Goal: Task Accomplishment & Management: Complete application form

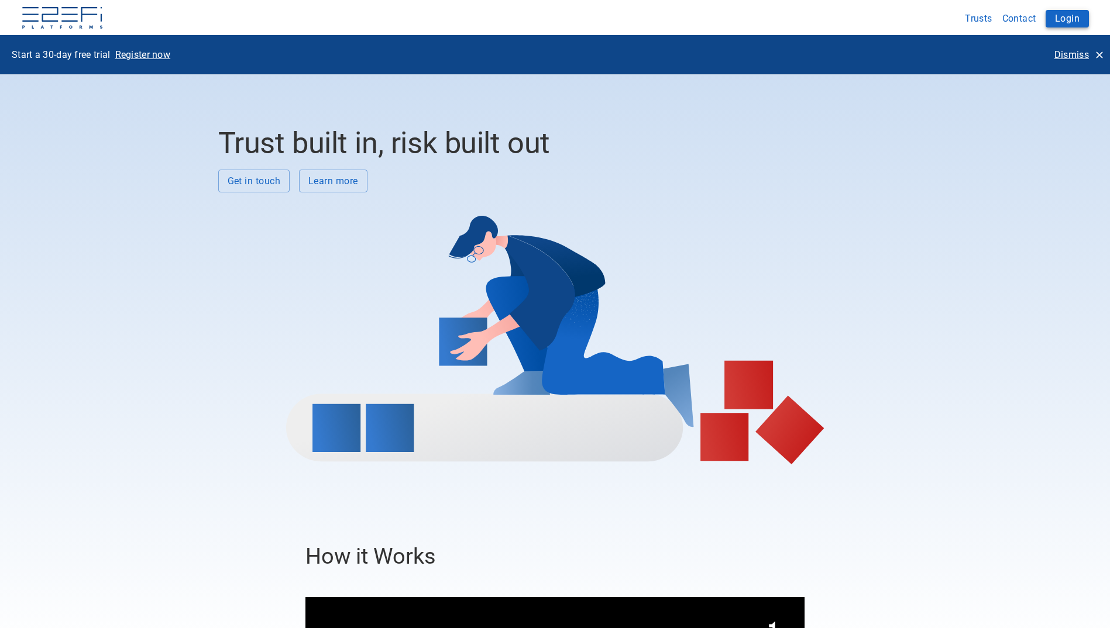
click at [1071, 12] on button "Login" at bounding box center [1067, 19] width 43 height 18
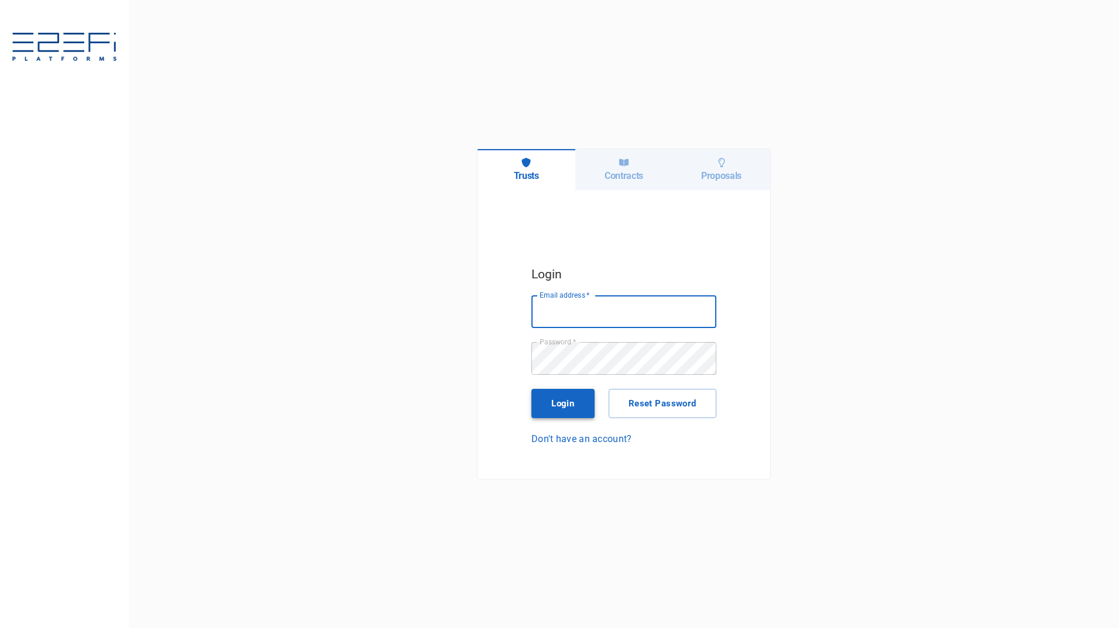
type input "[PERSON_NAME][EMAIL_ADDRESS][PERSON_NAME][DOMAIN_NAME]"
click at [571, 407] on button "Login" at bounding box center [562, 403] width 63 height 29
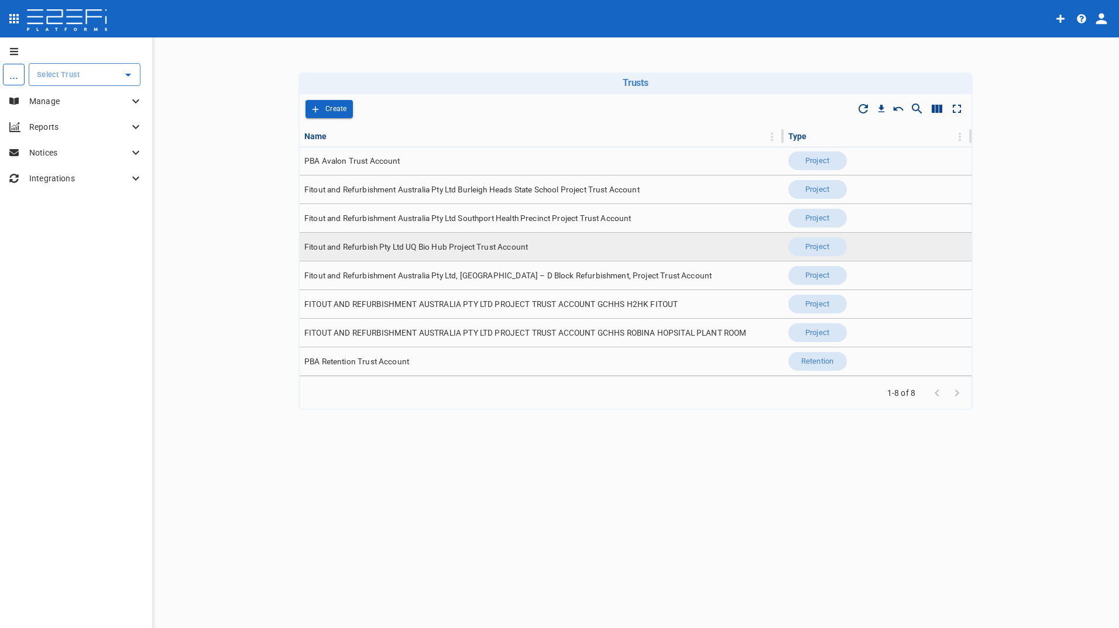
click at [359, 245] on span "Fitout and Refurbish Pty Ltd UQ Bio Hub Project Trust Account" at bounding box center [416, 247] width 224 height 11
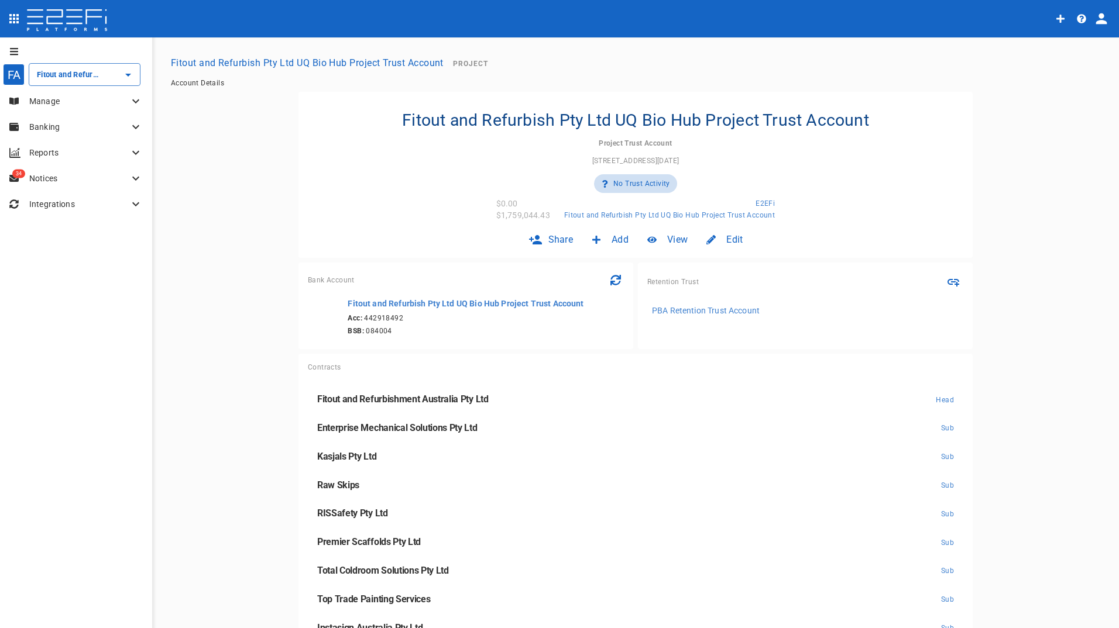
click at [57, 123] on p "Banking" at bounding box center [78, 127] width 99 height 12
click at [61, 96] on p "Manage" at bounding box center [78, 101] width 99 height 12
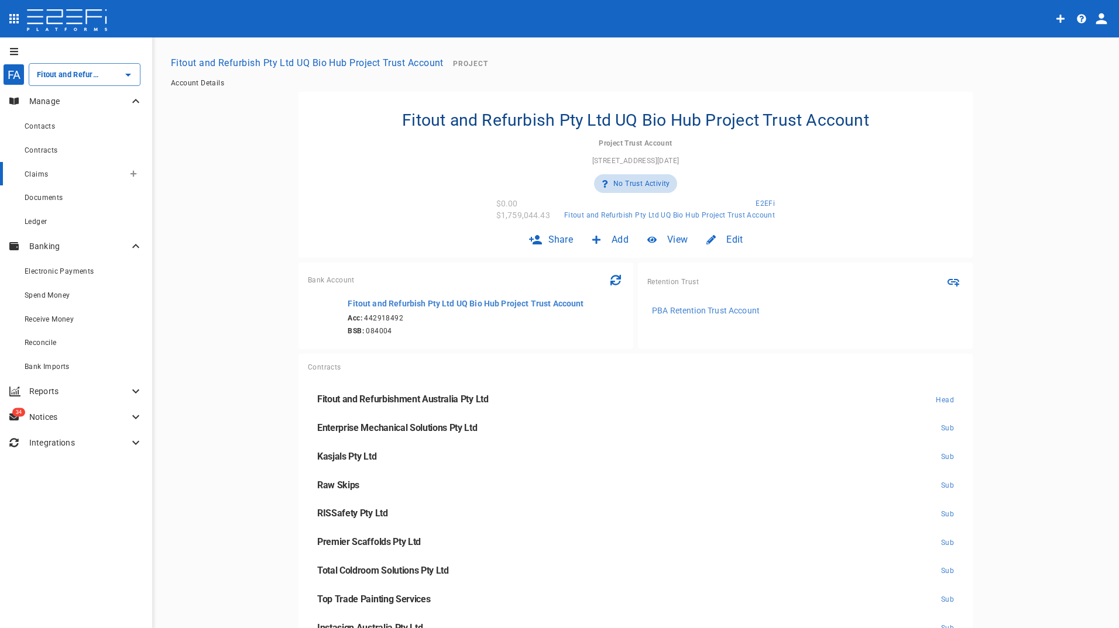
click at [45, 175] on span "Claims" at bounding box center [36, 174] width 23 height 8
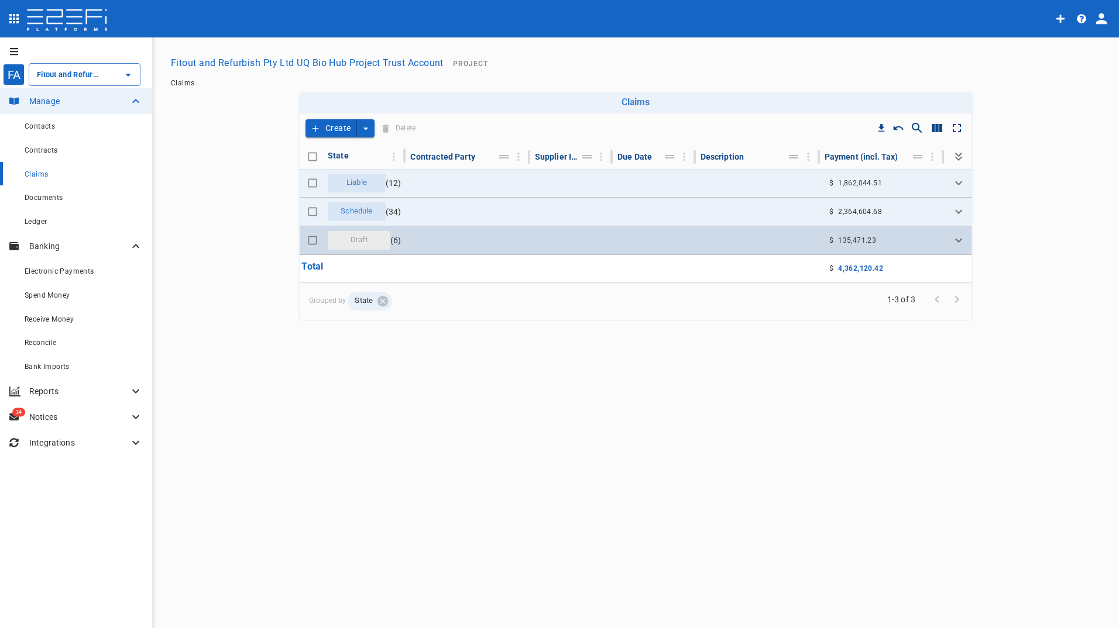
click at [380, 244] on div "Draft" at bounding box center [359, 240] width 63 height 19
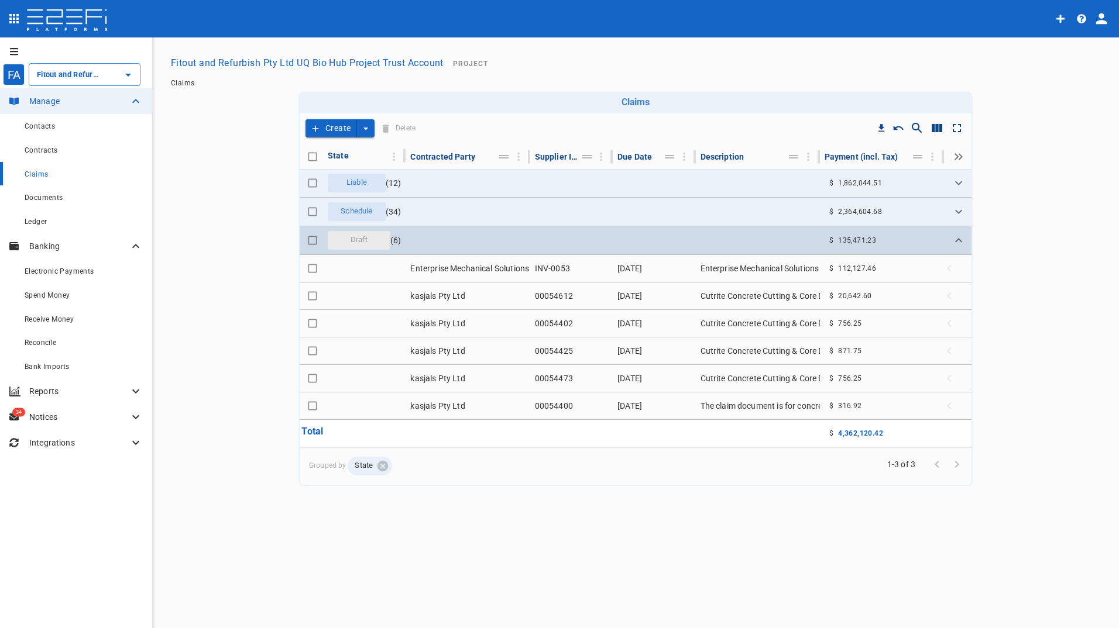
click at [361, 239] on span "Draft" at bounding box center [359, 240] width 32 height 11
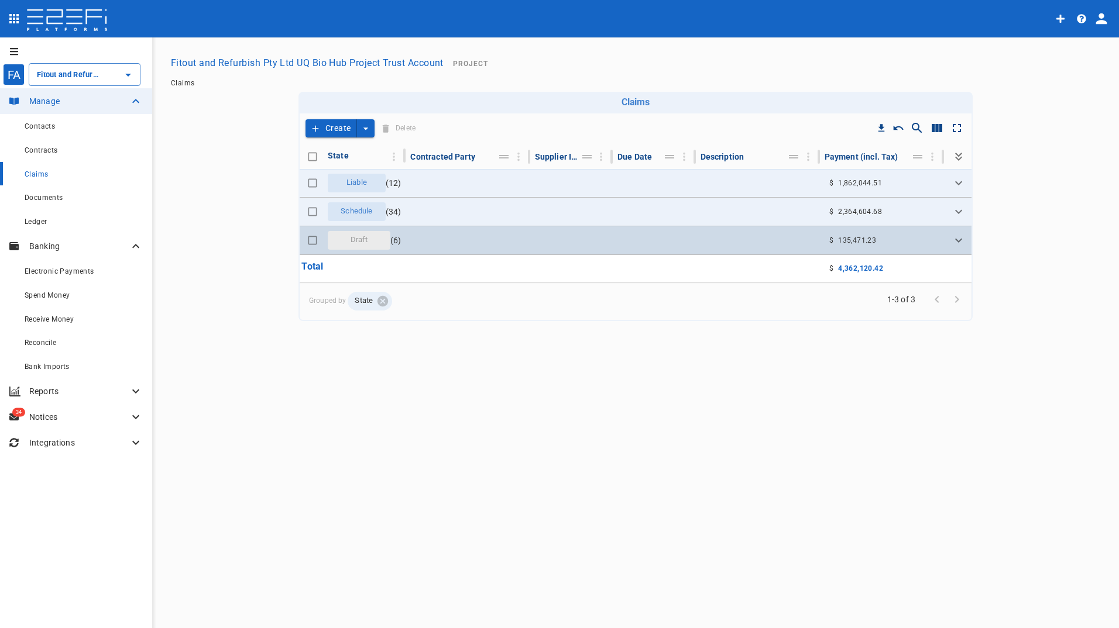
click at [361, 239] on span "Draft" at bounding box center [359, 240] width 32 height 11
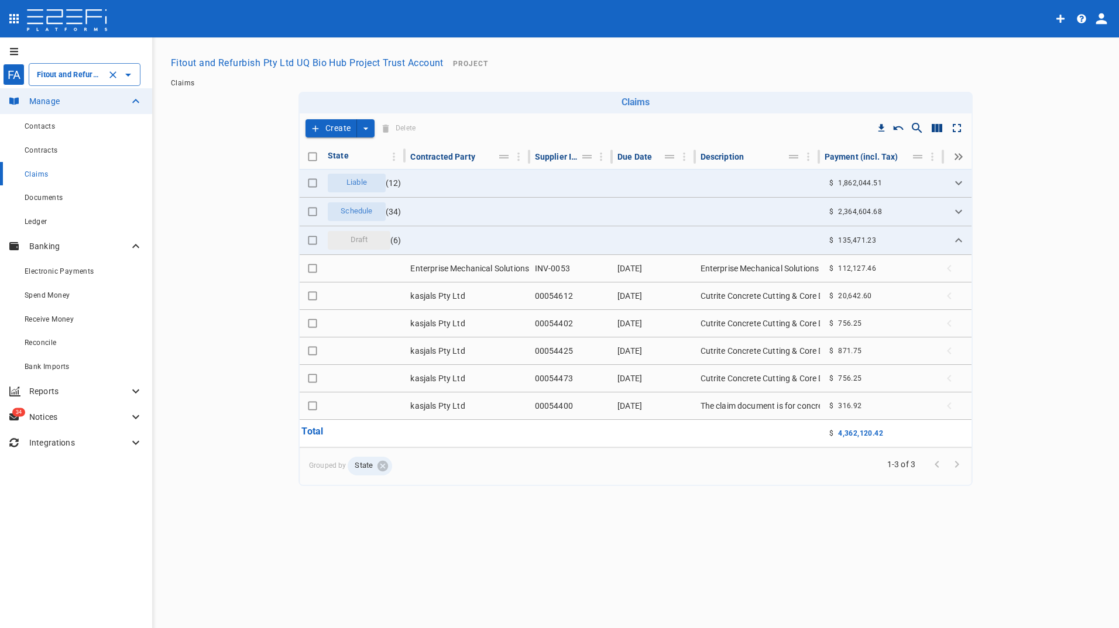
click at [66, 74] on input "Fitout and Refurbish Pty Ltd UQ Bio Hub Project Trust Account" at bounding box center [68, 74] width 68 height 12
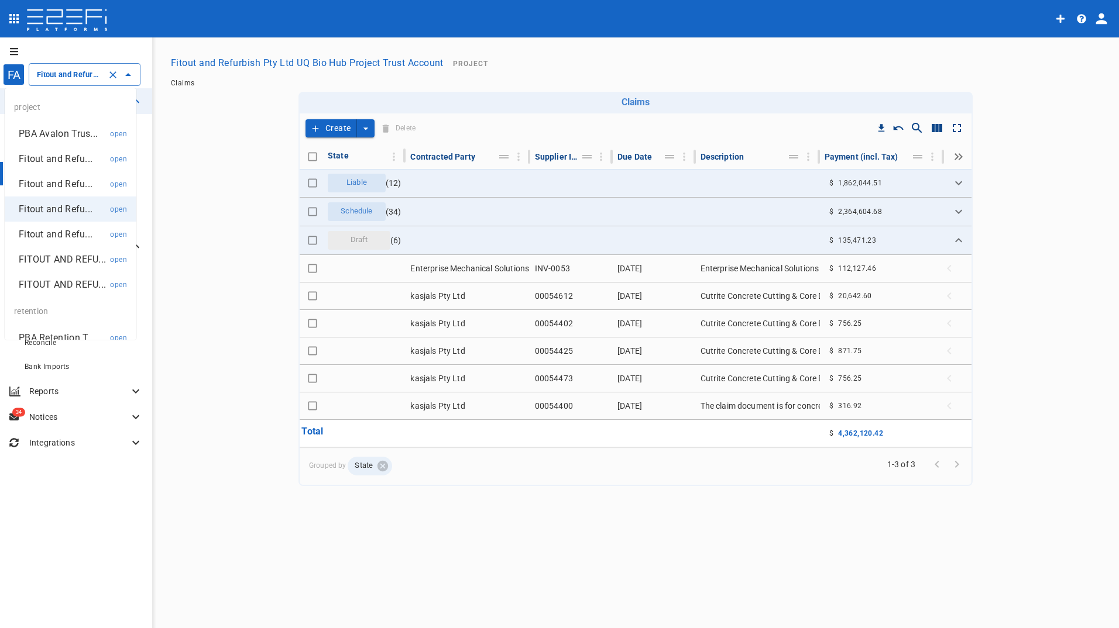
click at [56, 130] on p "PBA Avalon Trus..." at bounding box center [58, 133] width 79 height 13
type input "PBA Avalon Trust Account"
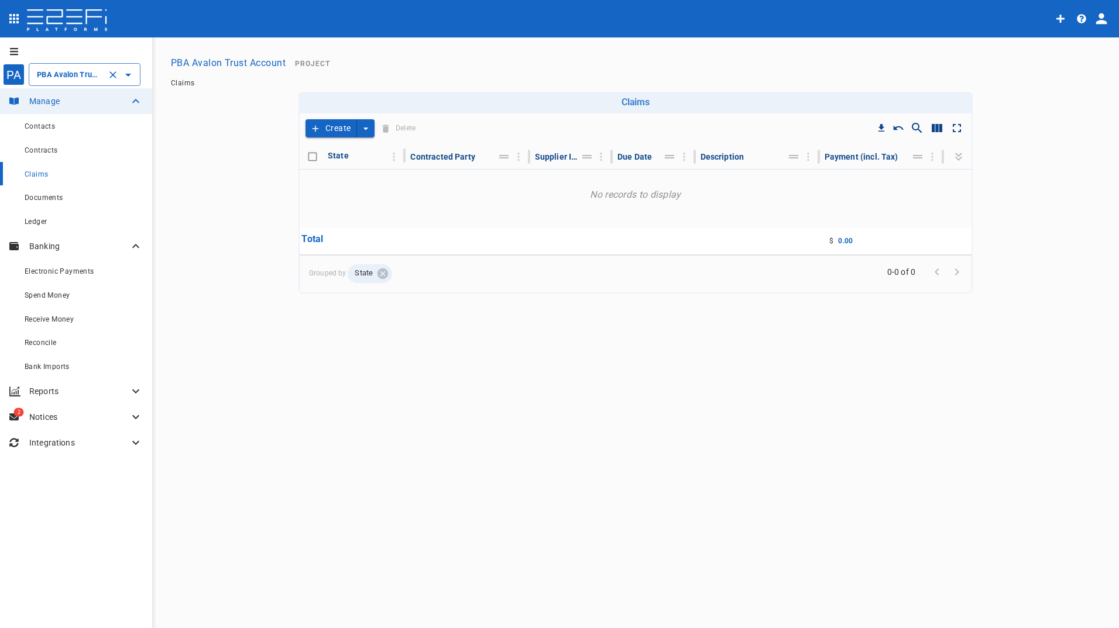
click at [343, 126] on button "Create" at bounding box center [330, 128] width 51 height 18
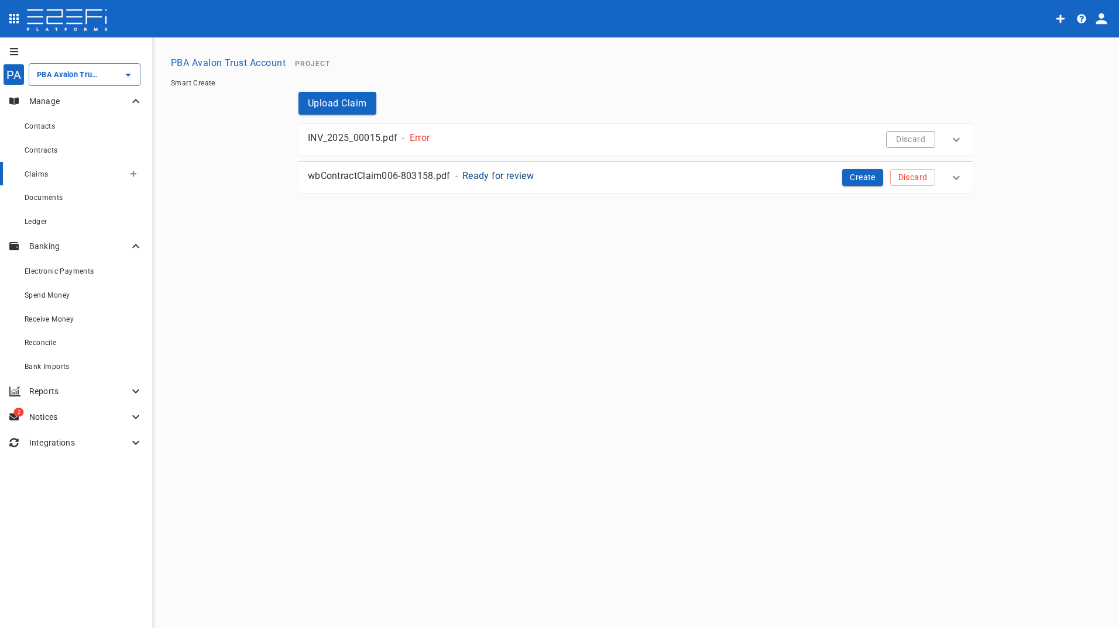
click at [42, 174] on span "Claims" at bounding box center [36, 174] width 23 height 8
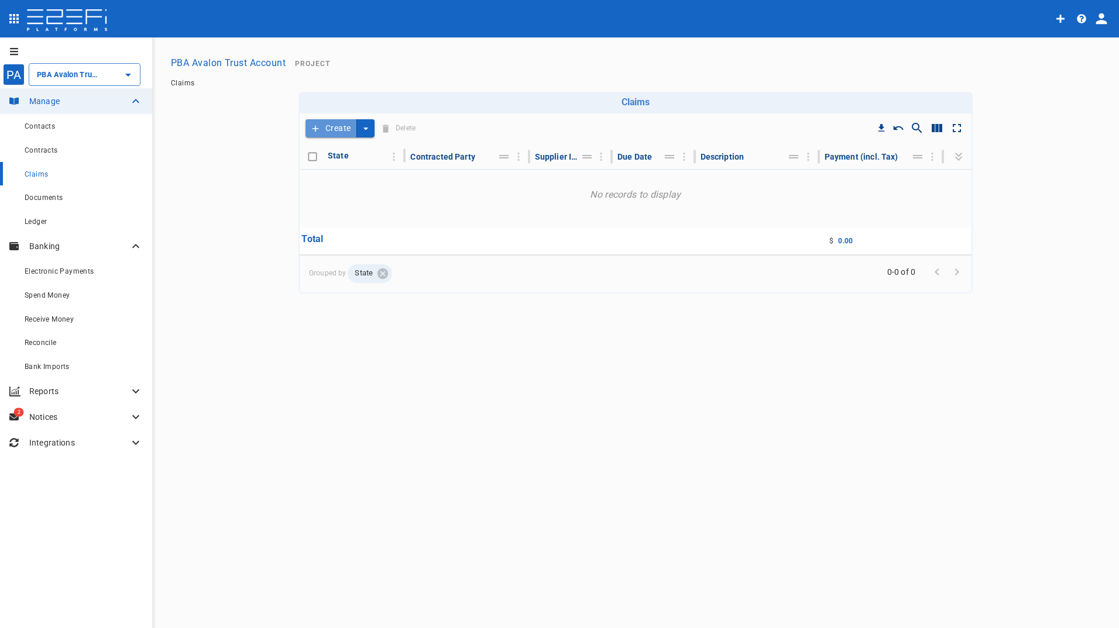
click at [339, 130] on button "Create" at bounding box center [330, 128] width 51 height 18
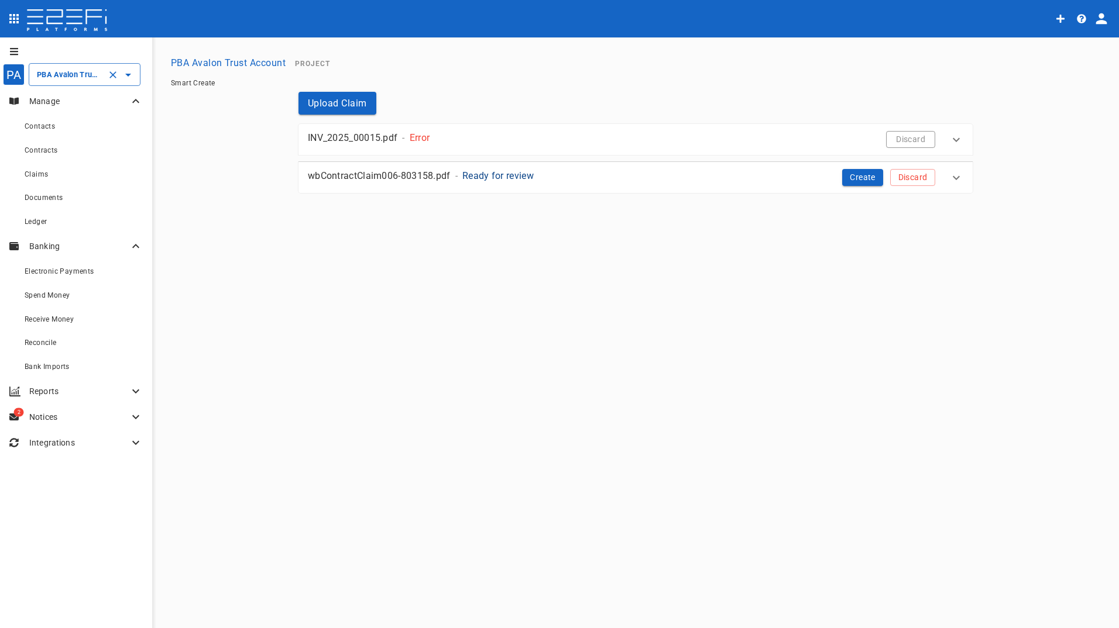
click at [70, 83] on div "PBA Avalon Trust Account ​" at bounding box center [85, 74] width 112 height 23
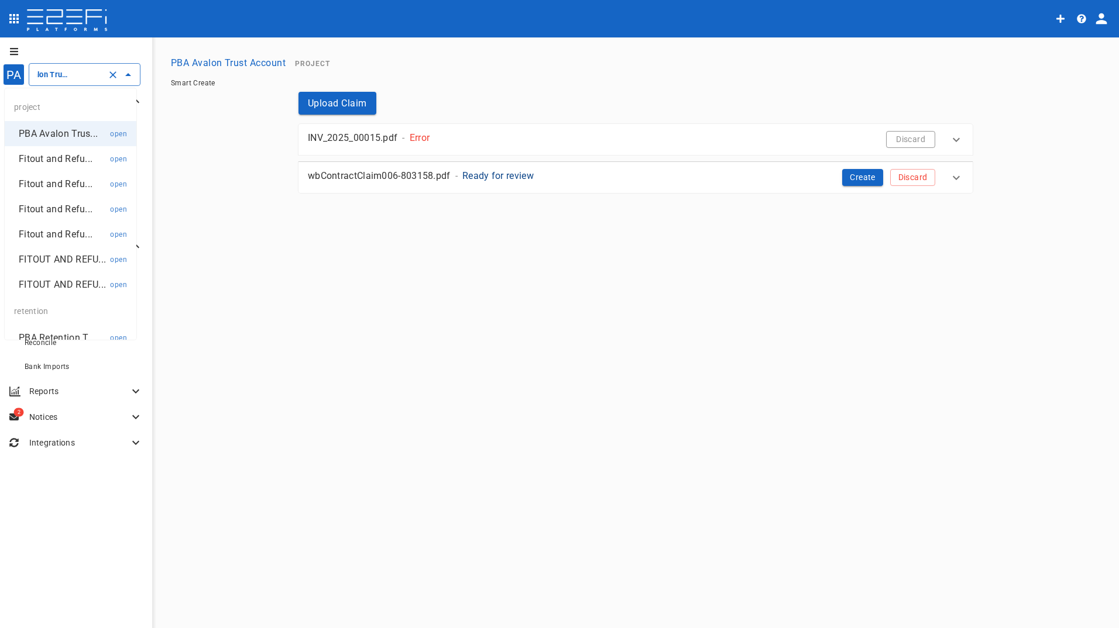
click at [57, 156] on p "Fitout and Refu..." at bounding box center [56, 158] width 74 height 13
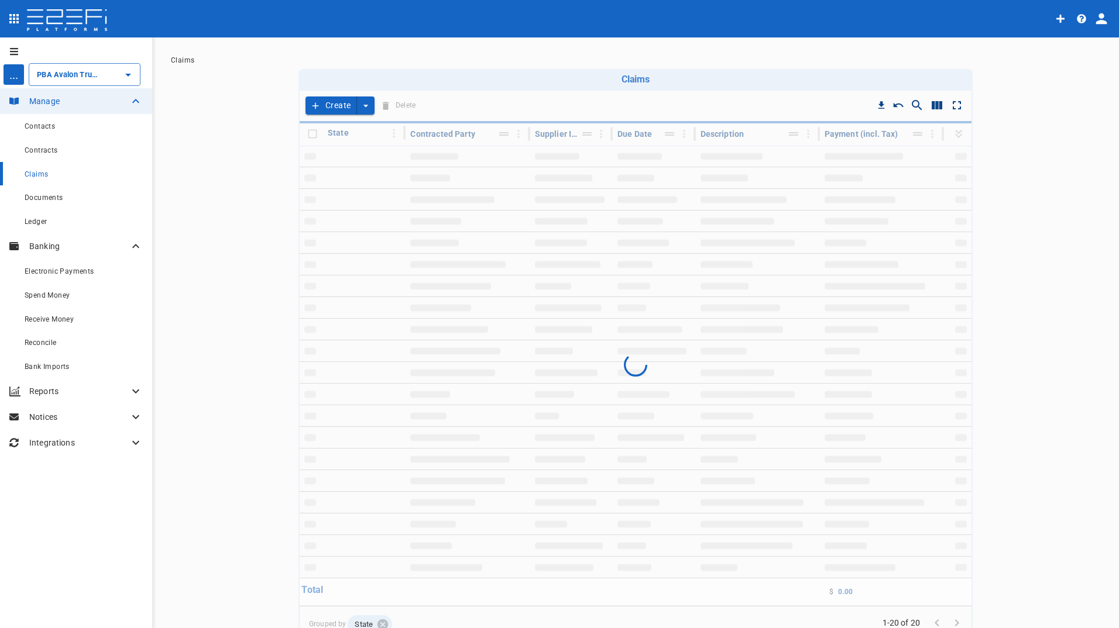
type input "Fitout and Refurbishment Australia Pty Ltd Burleigh Heads State School Project …"
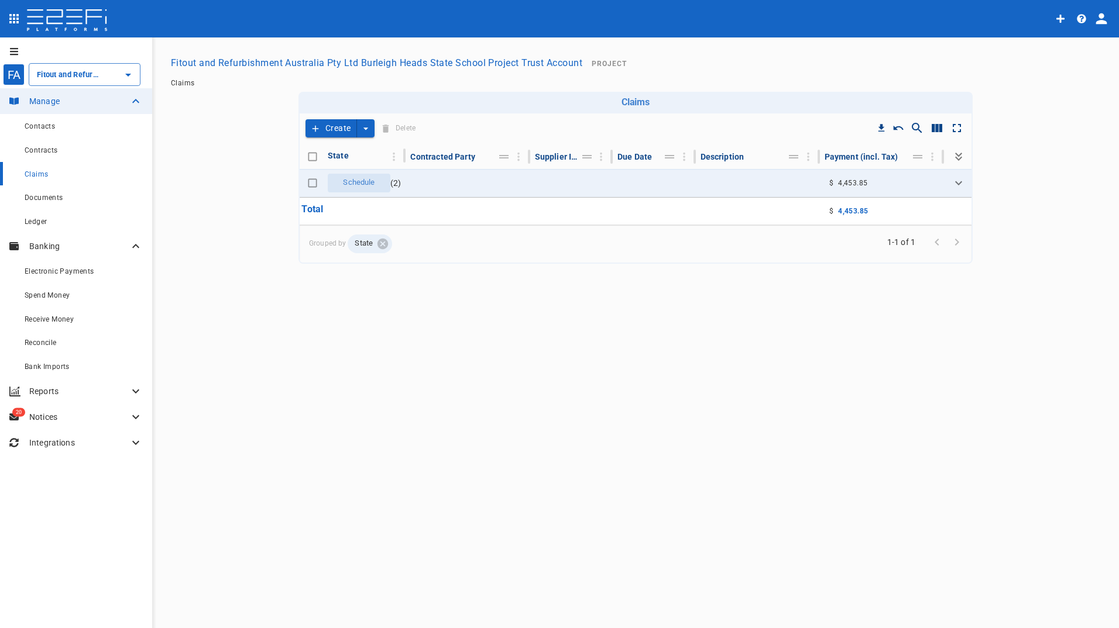
click at [338, 118] on div "Create Delete" at bounding box center [363, 128] width 119 height 20
click at [337, 129] on button "Create" at bounding box center [330, 128] width 51 height 18
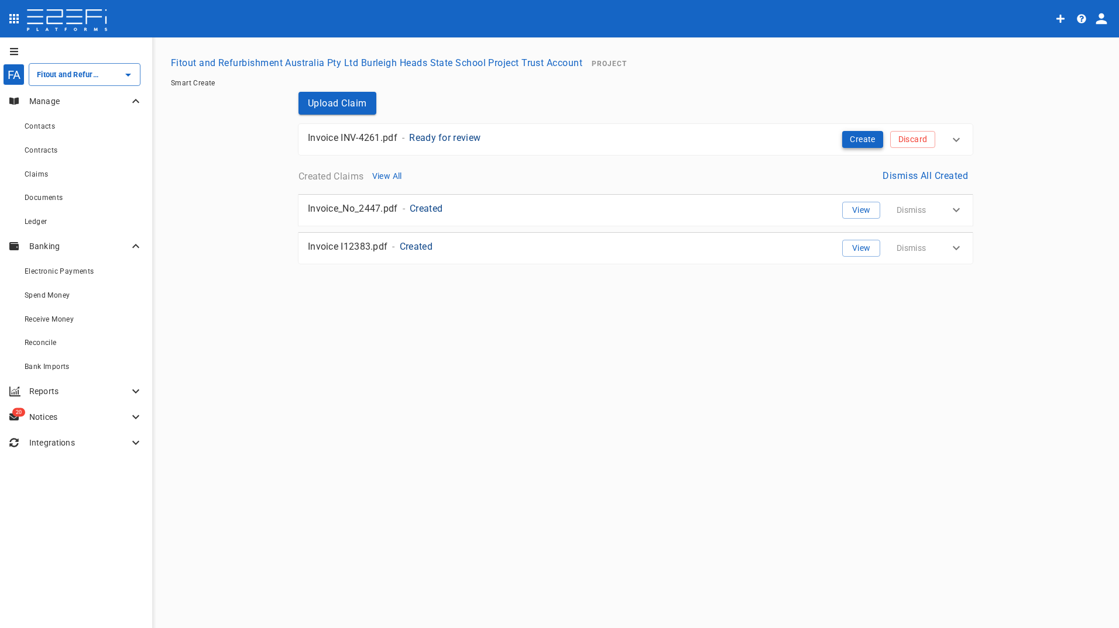
click at [854, 140] on button "Create" at bounding box center [862, 139] width 41 height 17
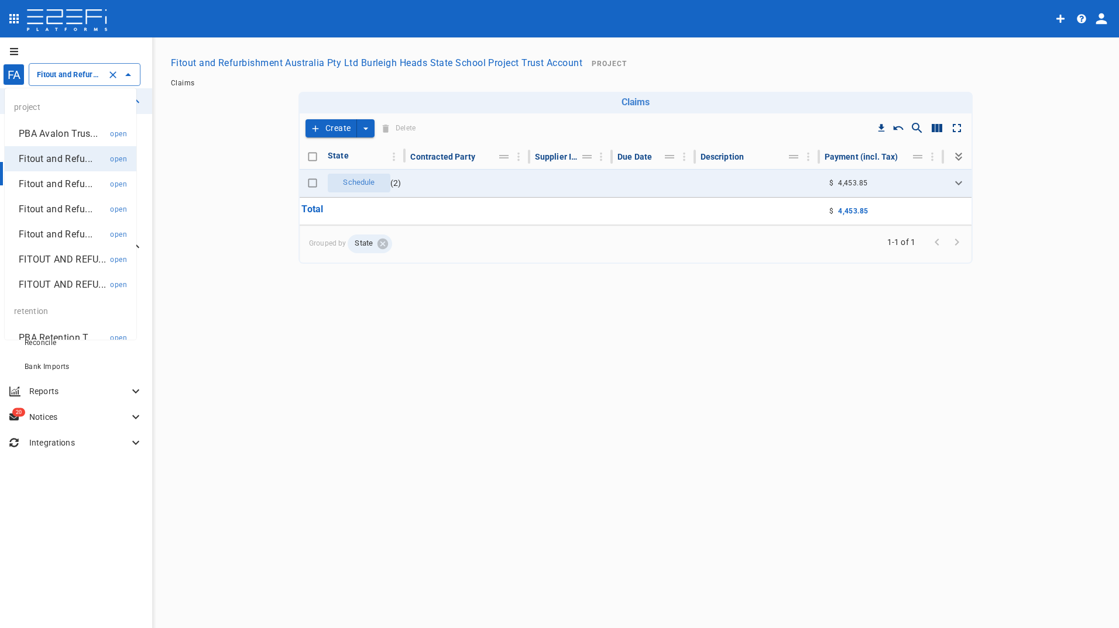
click at [56, 73] on input "Fitout and Refurbishment Australia Pty Ltd Burleigh Heads State School Project …" at bounding box center [68, 74] width 68 height 12
click at [52, 186] on p "Fitout and Refu..." at bounding box center [56, 183] width 74 height 13
type input "Fitout and Refurbishment Australia Pty Ltd Southport Health Precinct Project Tr…"
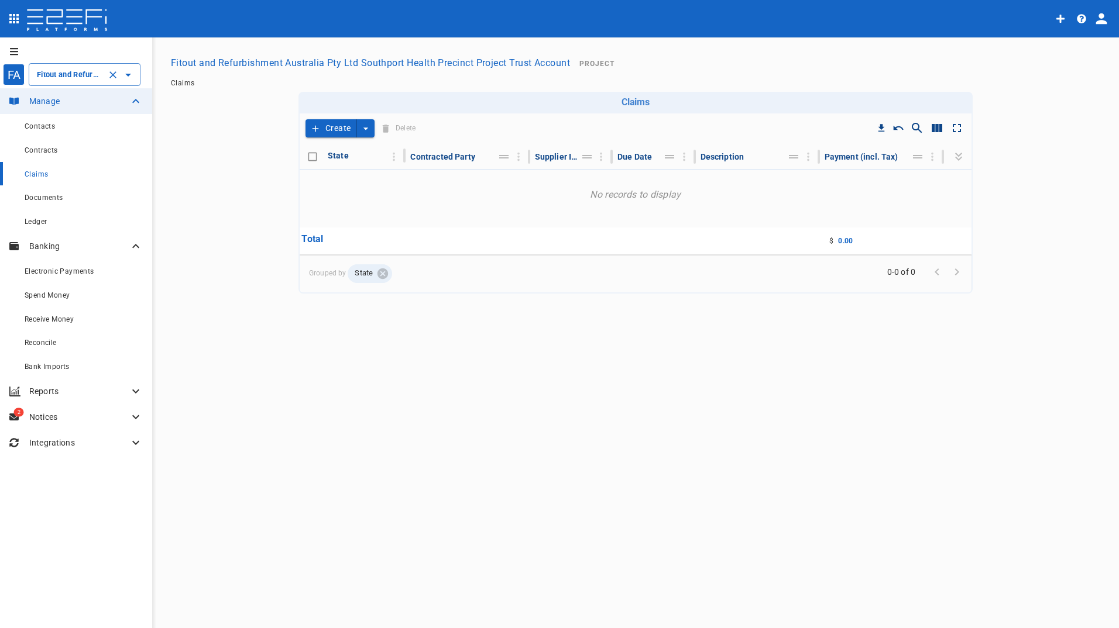
click at [321, 129] on button "Create" at bounding box center [330, 128] width 51 height 18
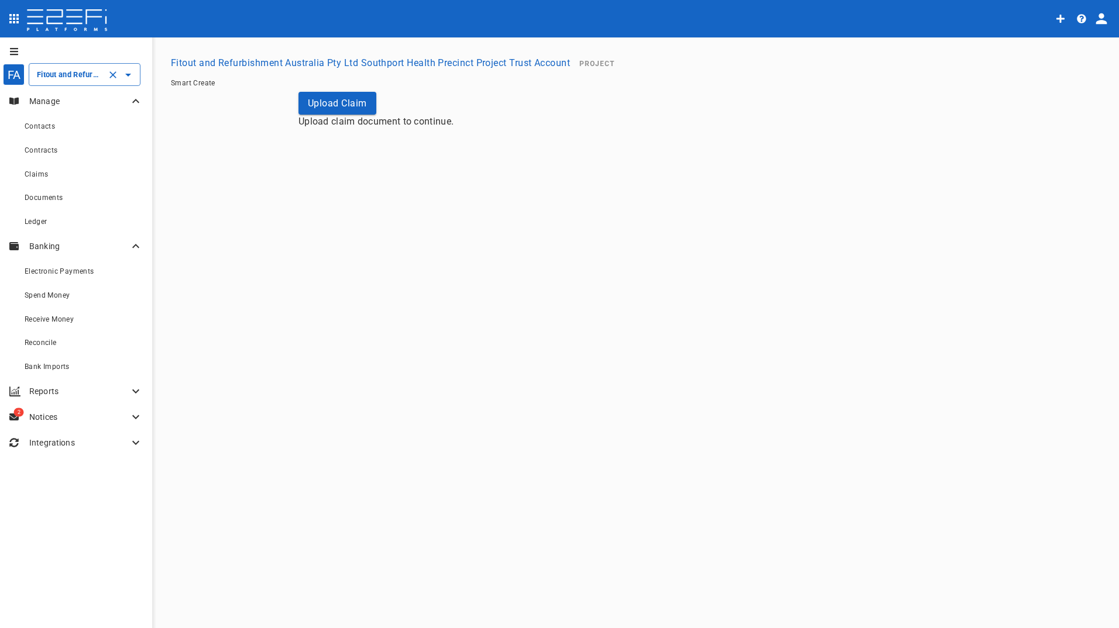
click at [57, 73] on input "Fitout and Refurbishment Australia Pty Ltd Southport Health Precinct Project Tr…" at bounding box center [68, 74] width 68 height 12
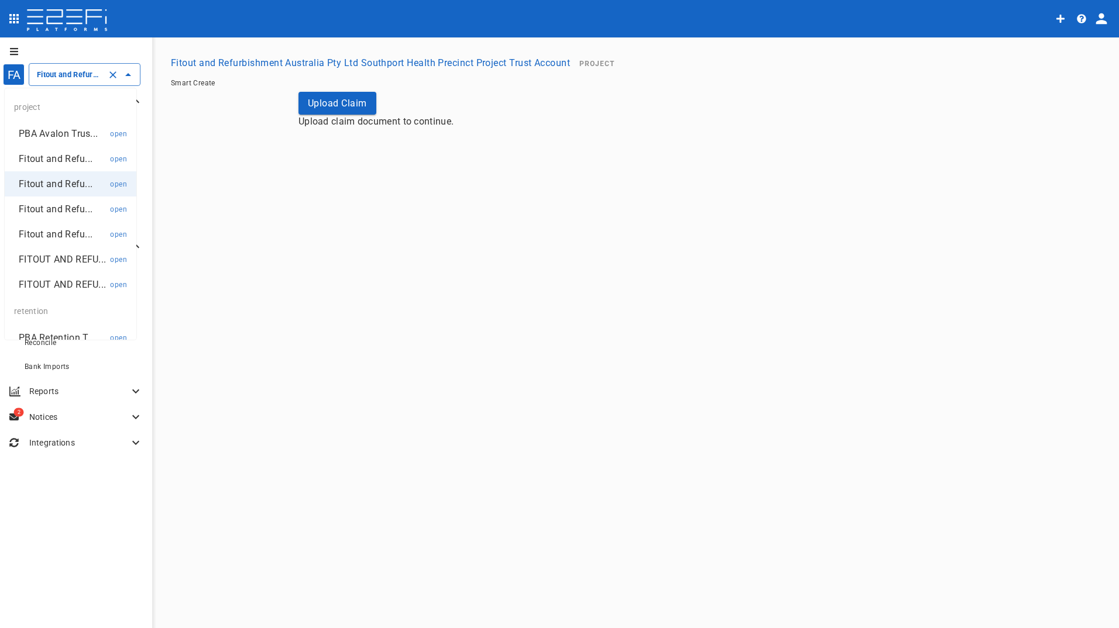
click at [36, 208] on p "Fitout and Refu..." at bounding box center [56, 208] width 74 height 13
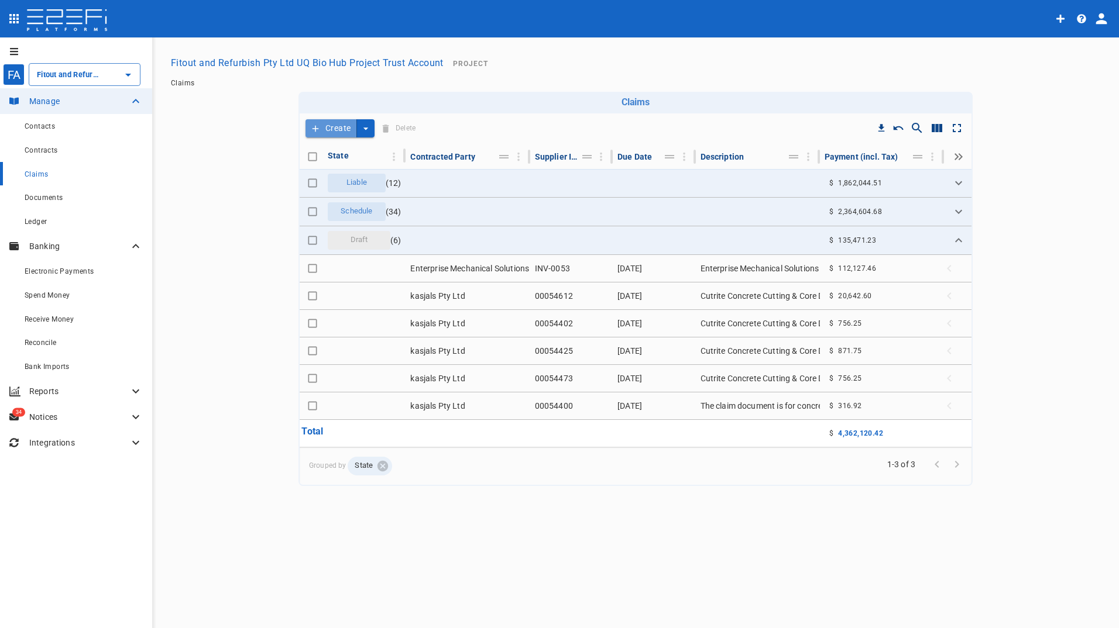
click at [332, 127] on button "Create" at bounding box center [330, 128] width 51 height 18
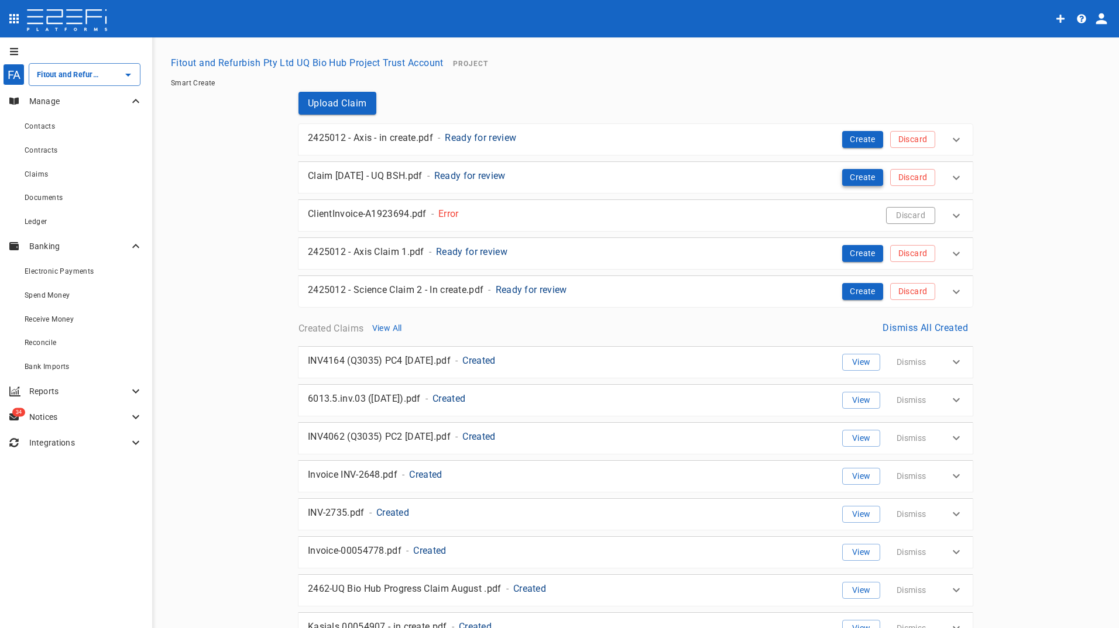
click at [851, 178] on button "Create" at bounding box center [862, 177] width 41 height 17
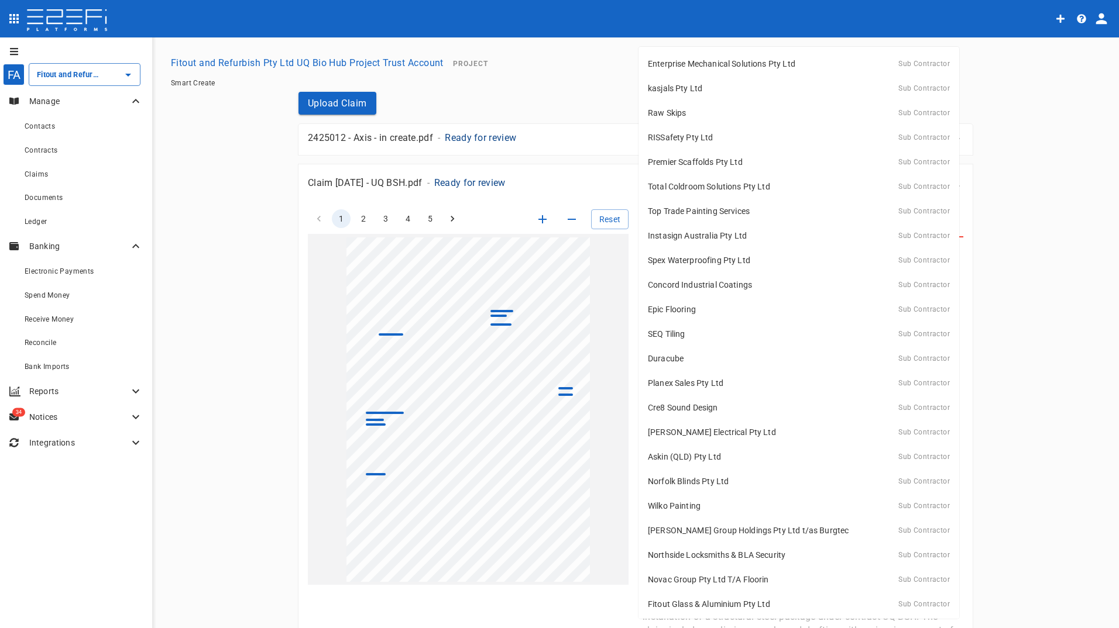
click at [683, 226] on body "FA Fitout and Refurbish Pty Ltd UQ Bio Hub Project Trust Account ​ Manage Conta…" at bounding box center [559, 314] width 1119 height 628
click at [792, 308] on div "Epic Flooring Sub Contractor" at bounding box center [799, 310] width 302 height 18
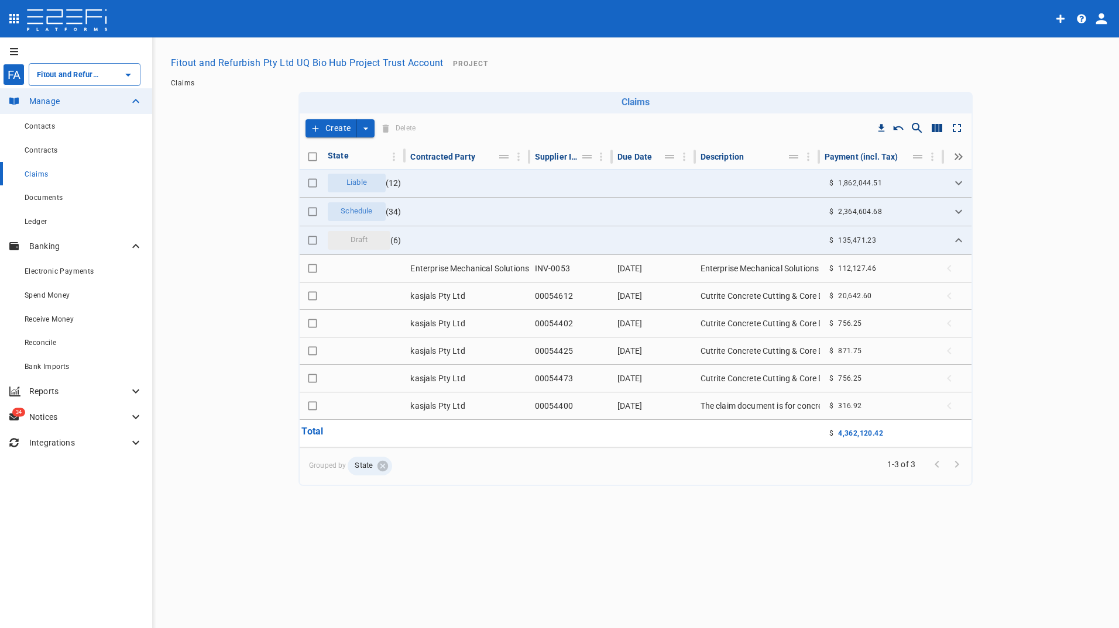
click at [337, 128] on button "Create" at bounding box center [330, 128] width 51 height 18
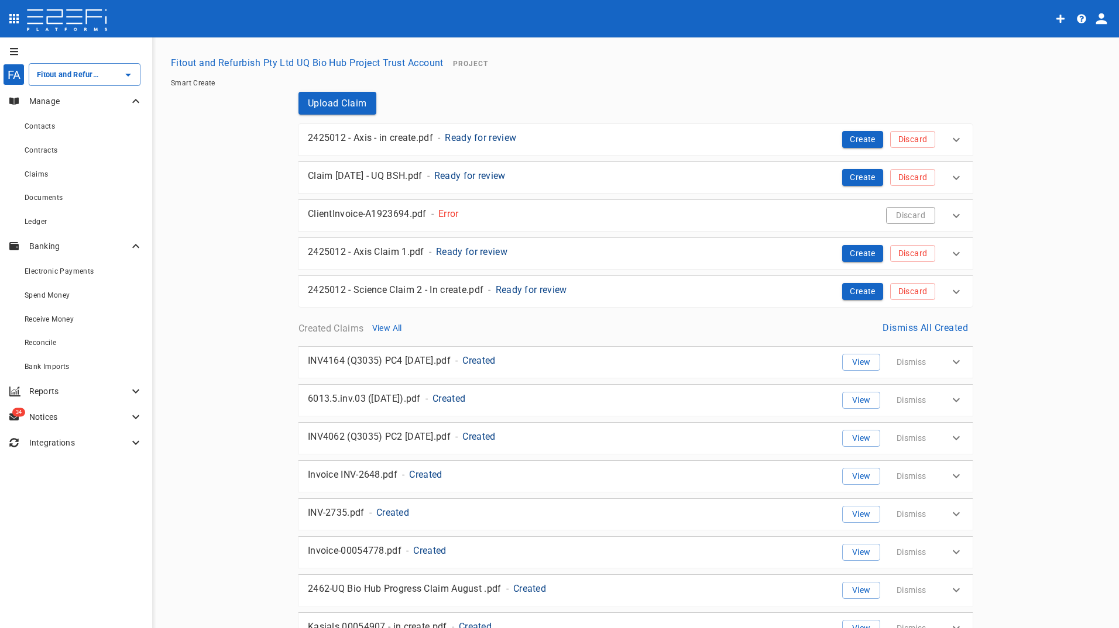
type input "Fitout and Refurbish Pty Ltd UQ Bio Hub Project Trust Account"
click at [907, 218] on button "Discard" at bounding box center [910, 215] width 49 height 17
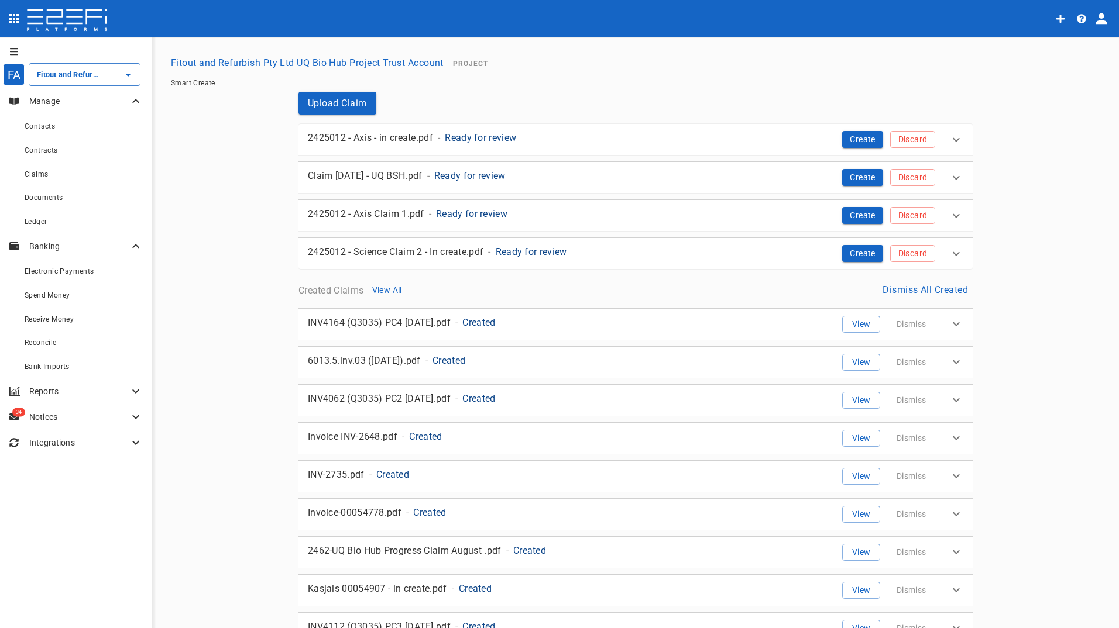
click at [189, 83] on span "Smart Create" at bounding box center [193, 83] width 44 height 8
click at [31, 170] on div "Claims" at bounding box center [84, 174] width 118 height 15
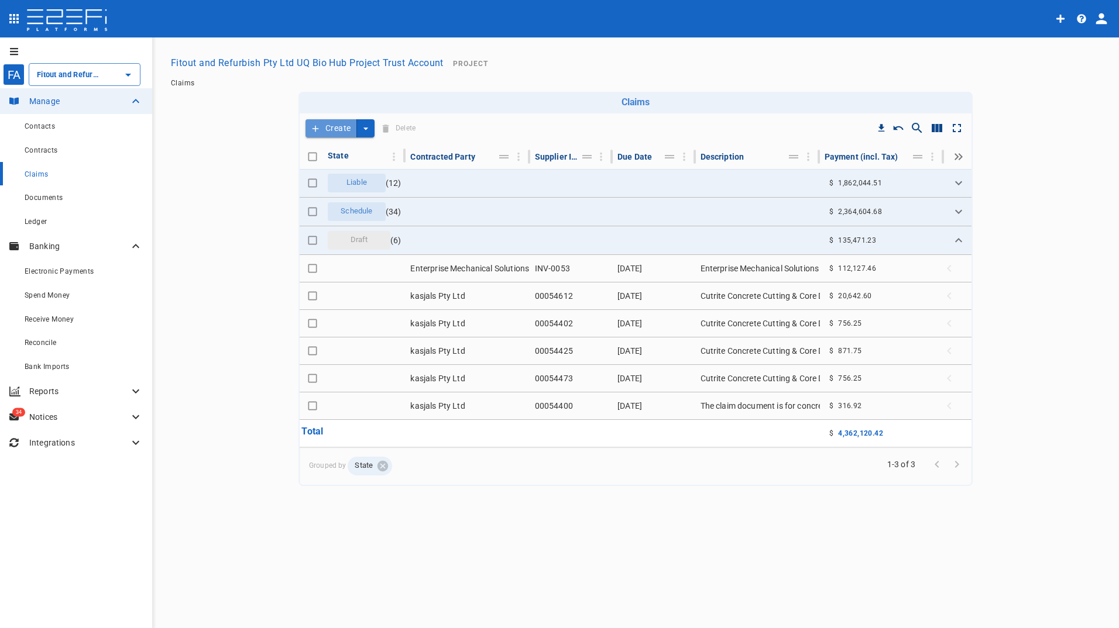
click at [330, 127] on button "Create" at bounding box center [330, 128] width 51 height 18
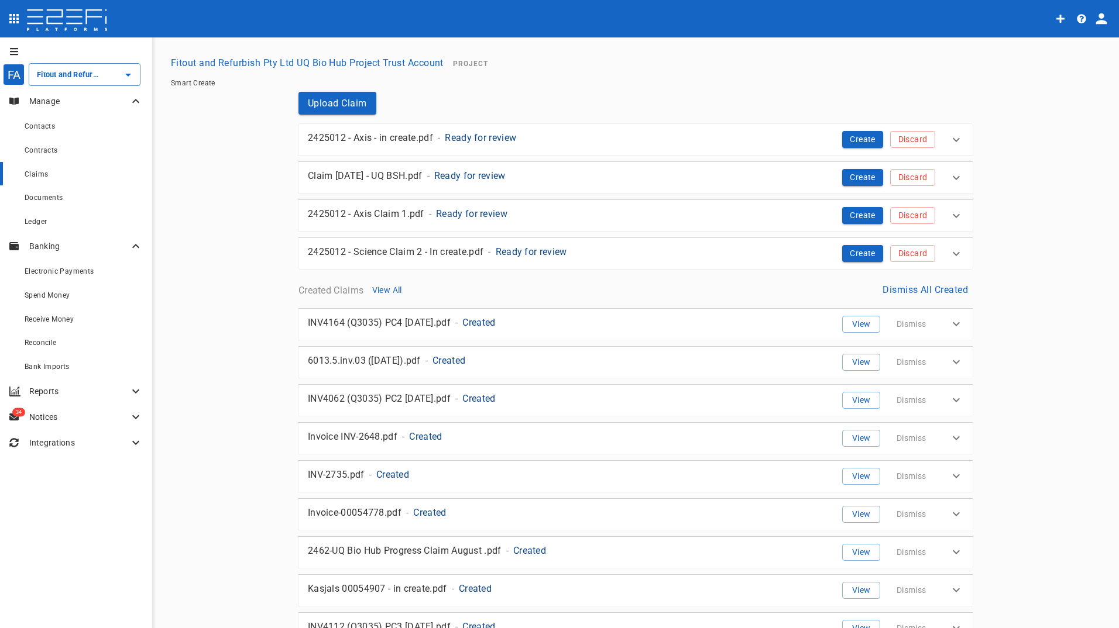
click at [36, 173] on span "Claims" at bounding box center [36, 174] width 23 height 8
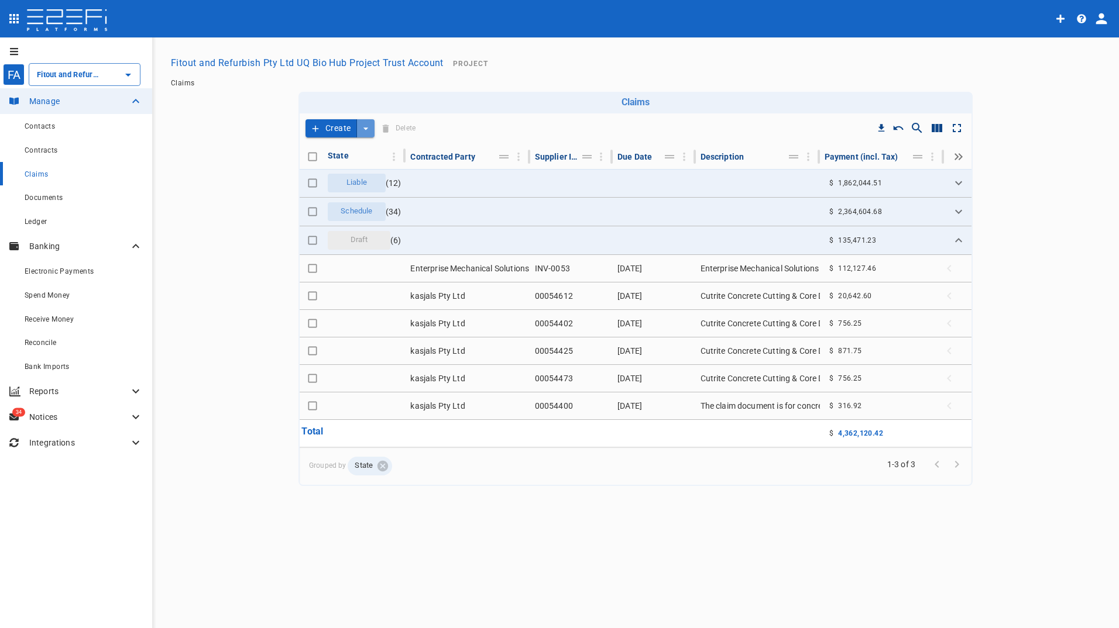
click at [370, 132] on icon "create claim type options" at bounding box center [366, 129] width 12 height 12
click at [349, 171] on span "Self Create" at bounding box center [340, 171] width 50 height 13
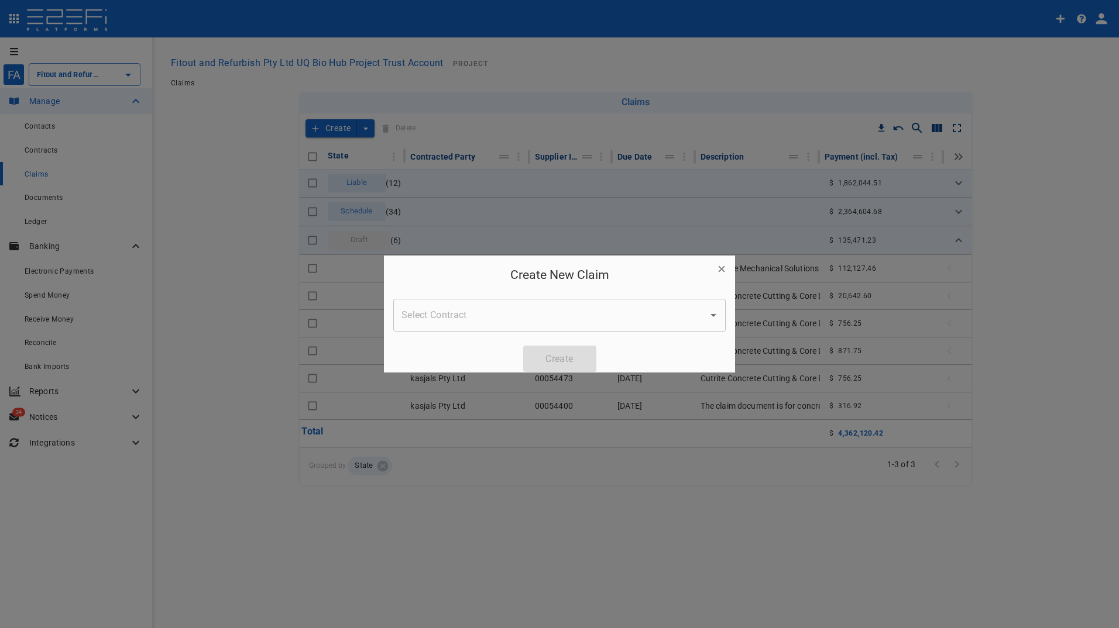
click at [479, 311] on input "Select Contract" at bounding box center [550, 315] width 304 height 22
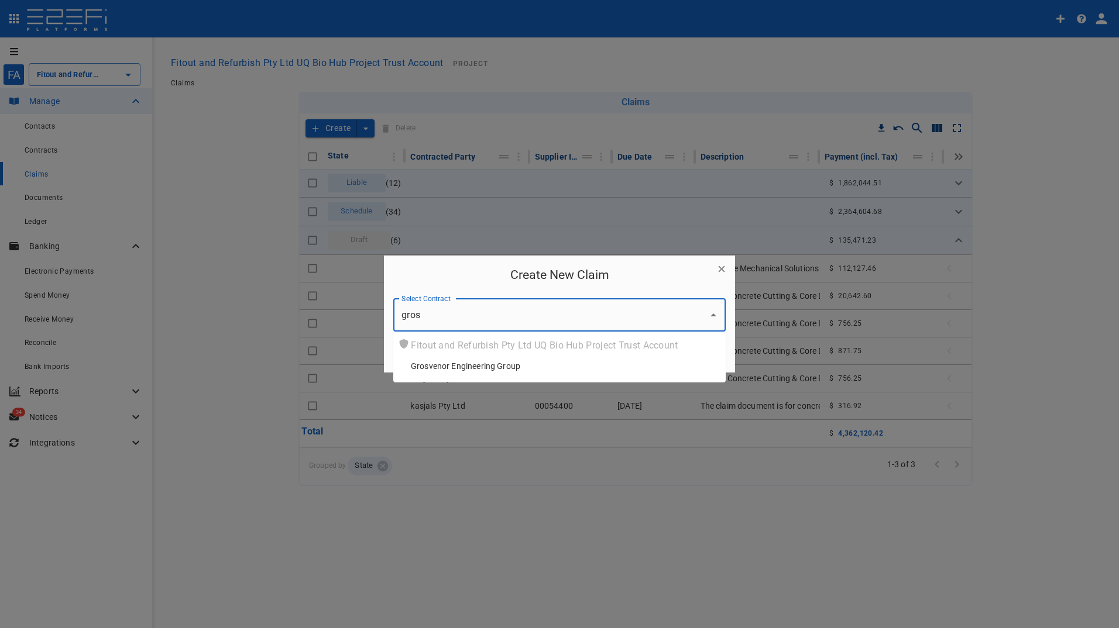
click at [507, 369] on span "Grosvenor Engineering Group" at bounding box center [465, 366] width 109 height 12
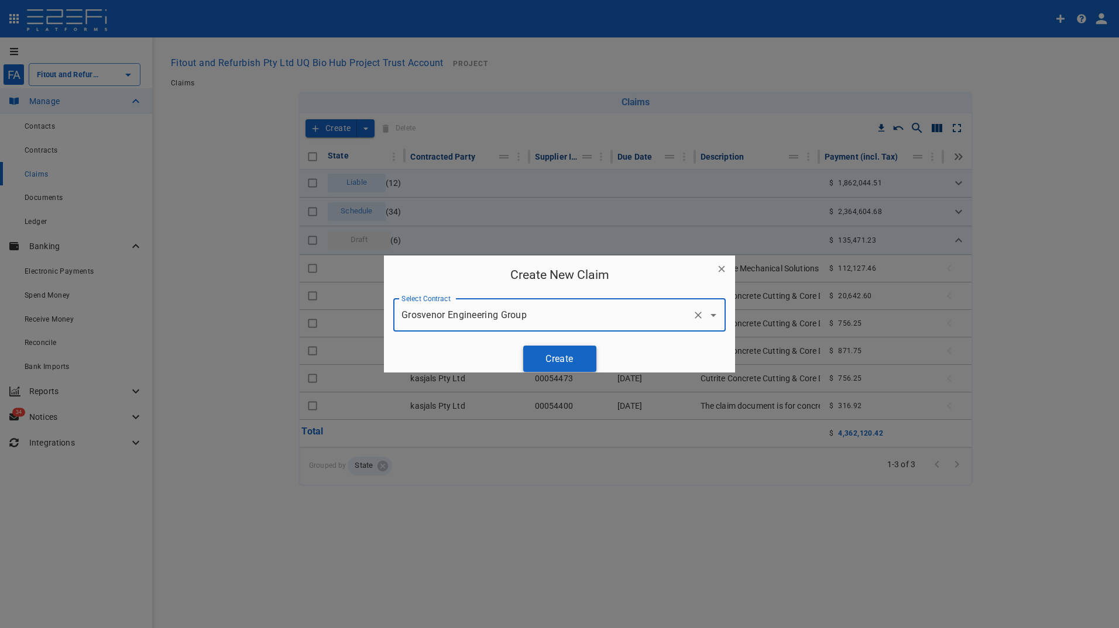
type input "Grosvenor Engineering Group"
click at [551, 363] on button "Create" at bounding box center [559, 359] width 73 height 26
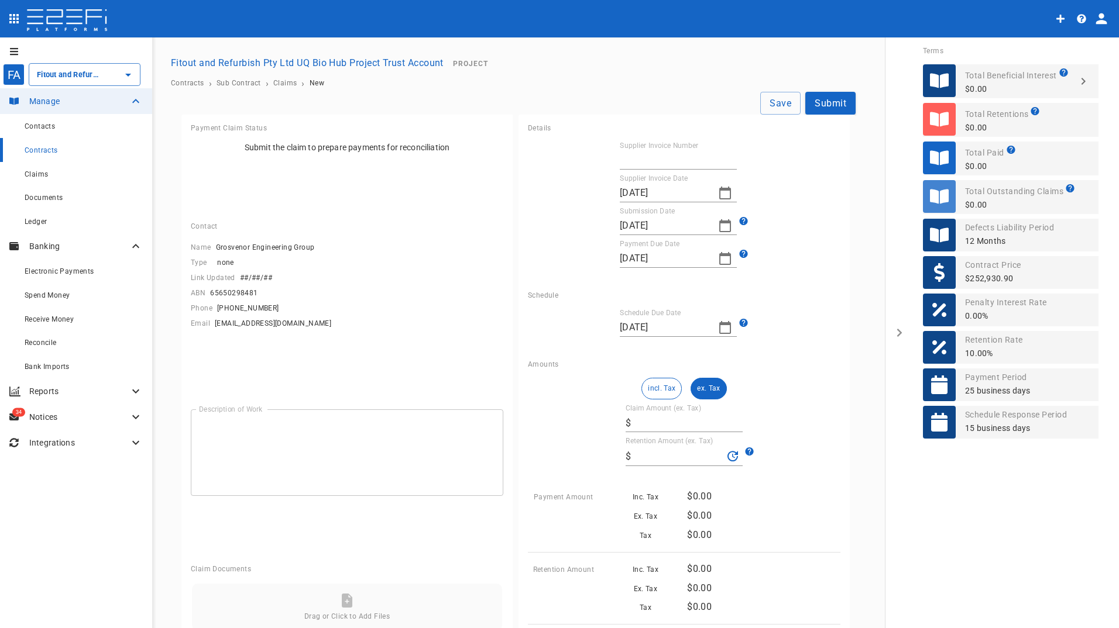
type input "[DATE]"
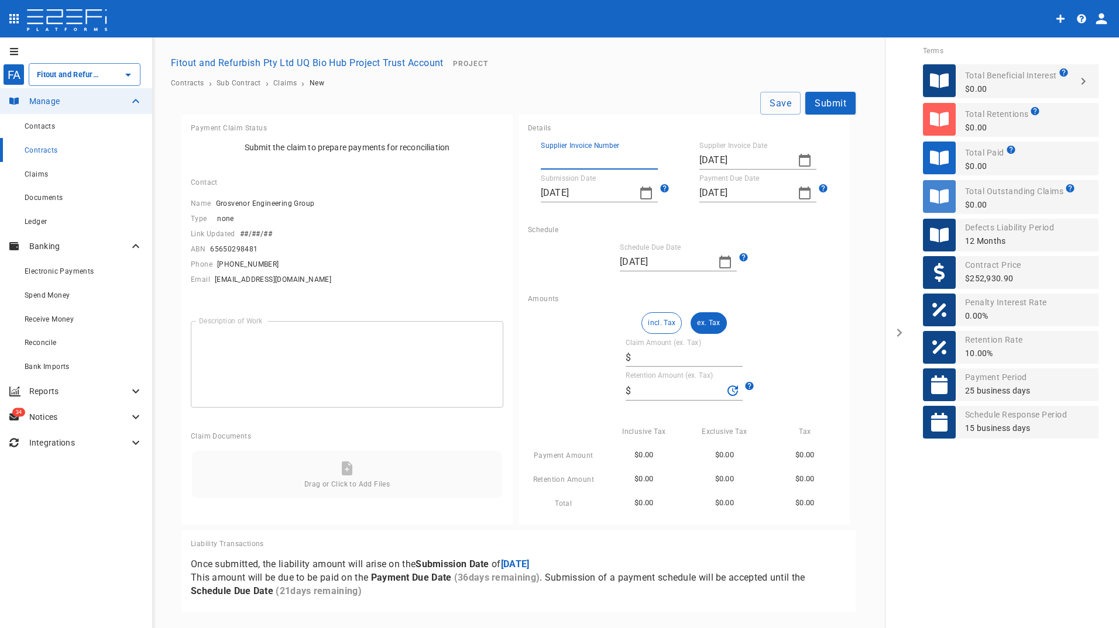
click at [597, 154] on input "Supplier Invoice Number" at bounding box center [599, 160] width 117 height 19
type input "A1923694"
click at [623, 191] on input "[DATE]" at bounding box center [585, 193] width 89 height 19
click at [774, 153] on div at bounding box center [559, 314] width 1119 height 628
click at [803, 158] on icon "button" at bounding box center [805, 160] width 12 height 13
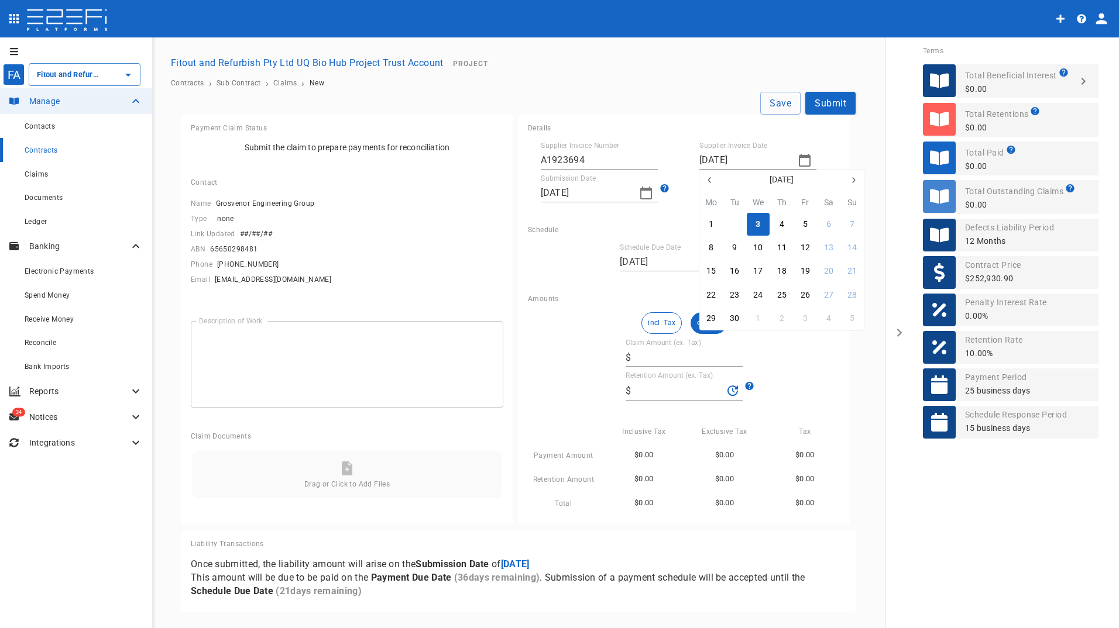
click at [733, 221] on div "2" at bounding box center [734, 224] width 5 height 13
type input "[DATE]"
click at [676, 357] on input "Claim Amount (ex. Tax)" at bounding box center [688, 357] width 107 height 19
type input "9"
type input "0.9"
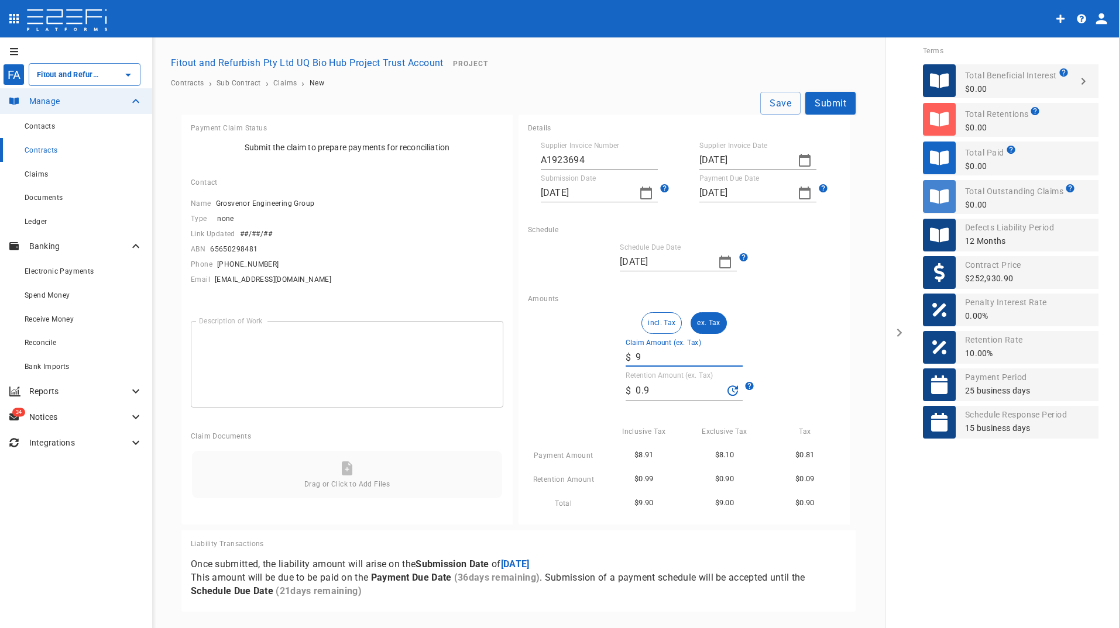
type input "90"
type input "9"
type input "900"
type input "90"
type input "9,000"
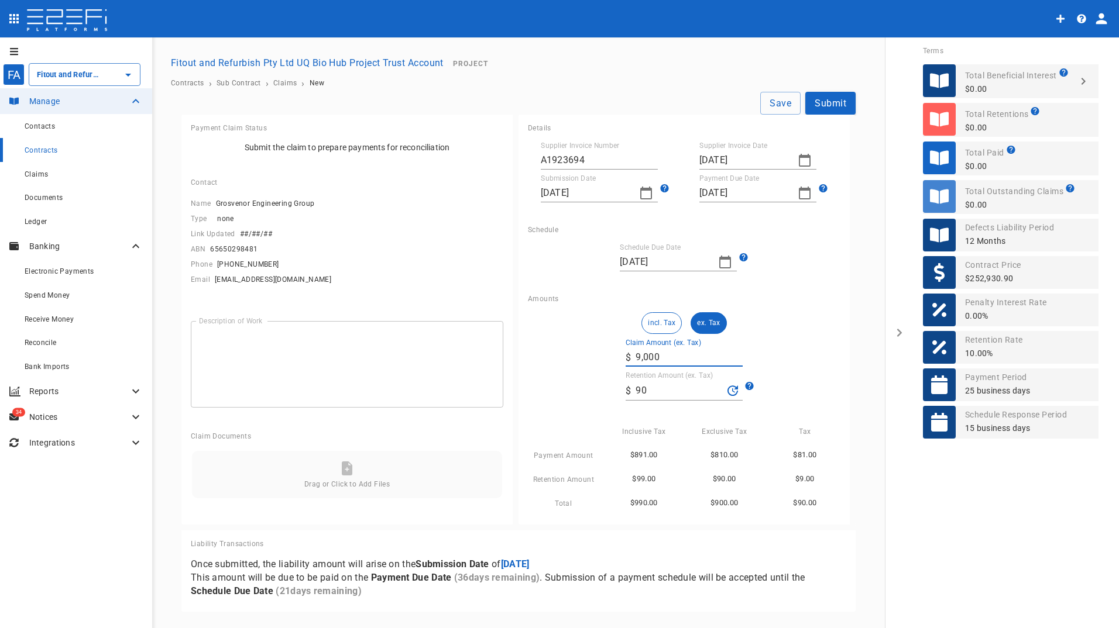
type input "900"
type input "90,000"
type input "9,000"
type input "90,000"
click at [797, 315] on div "incl. Tax ex. Tax Claim Amount (ex. Tax) ​ $ 90,000 Retention Amount (ex. Tax) …" at bounding box center [684, 411] width 312 height 198
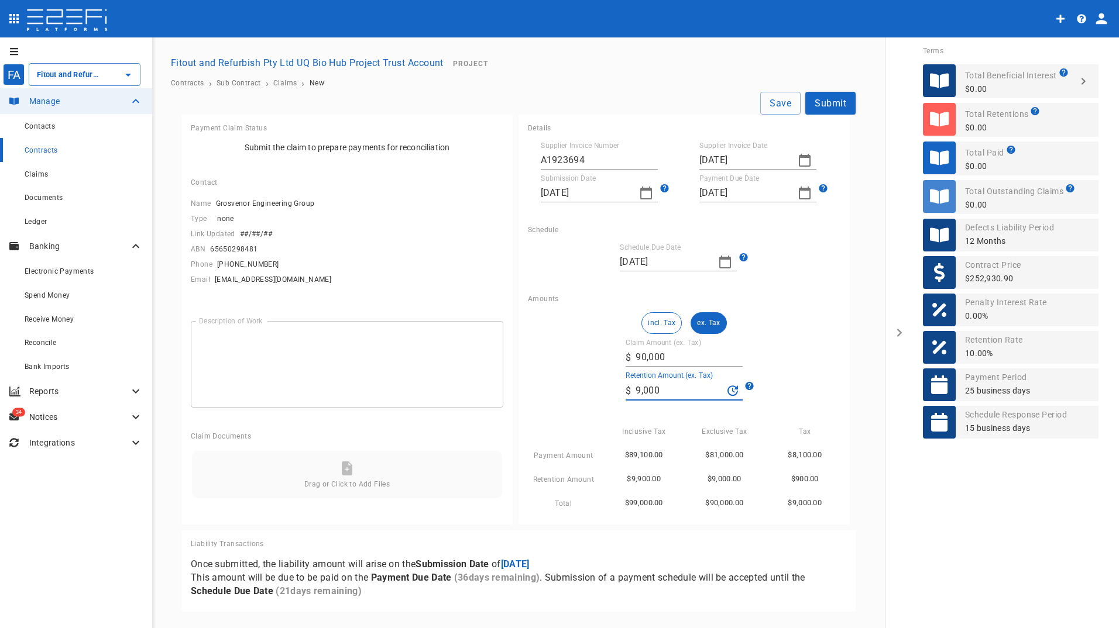
drag, startPoint x: 667, startPoint y: 394, endPoint x: 546, endPoint y: 397, distance: 121.1
click at [546, 397] on div "incl. Tax ex. Tax Claim Amount (ex. Tax) ​ $ 90,000 Retention Amount (ex. Tax) …" at bounding box center [684, 411] width 312 height 198
type input "0"
drag, startPoint x: 766, startPoint y: 346, endPoint x: 761, endPoint y: 325, distance: 21.7
click at [767, 344] on div "incl. Tax ex. Tax Claim Amount (ex. Tax) ​ $ 90,000 Retention Amount (ex. Tax) …" at bounding box center [684, 411] width 312 height 198
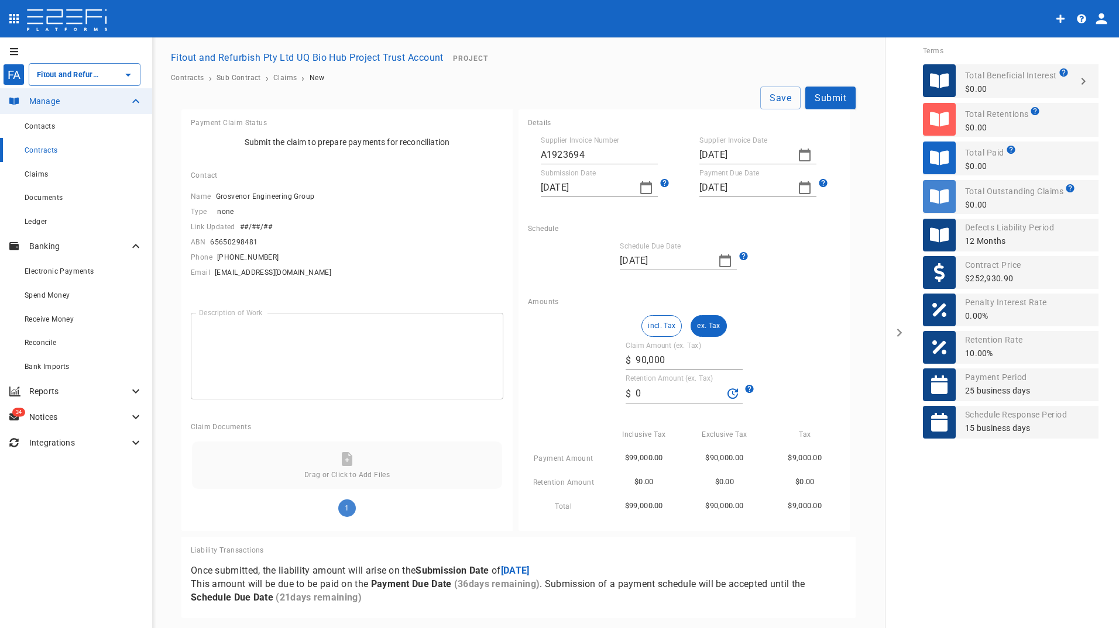
scroll to position [8, 0]
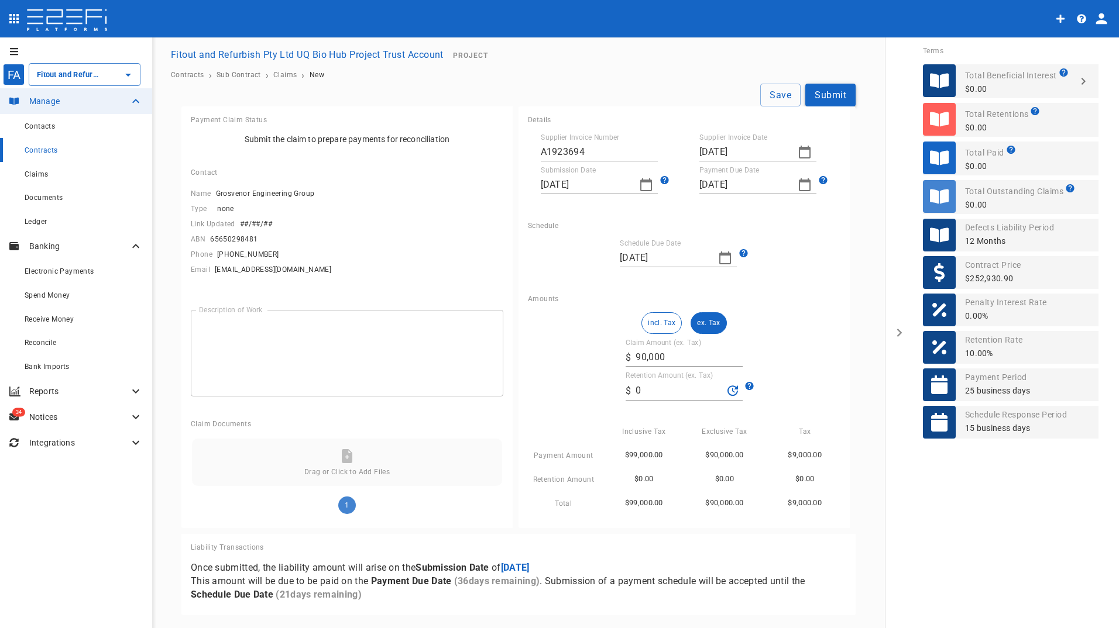
click at [838, 97] on button "Submit" at bounding box center [830, 95] width 50 height 23
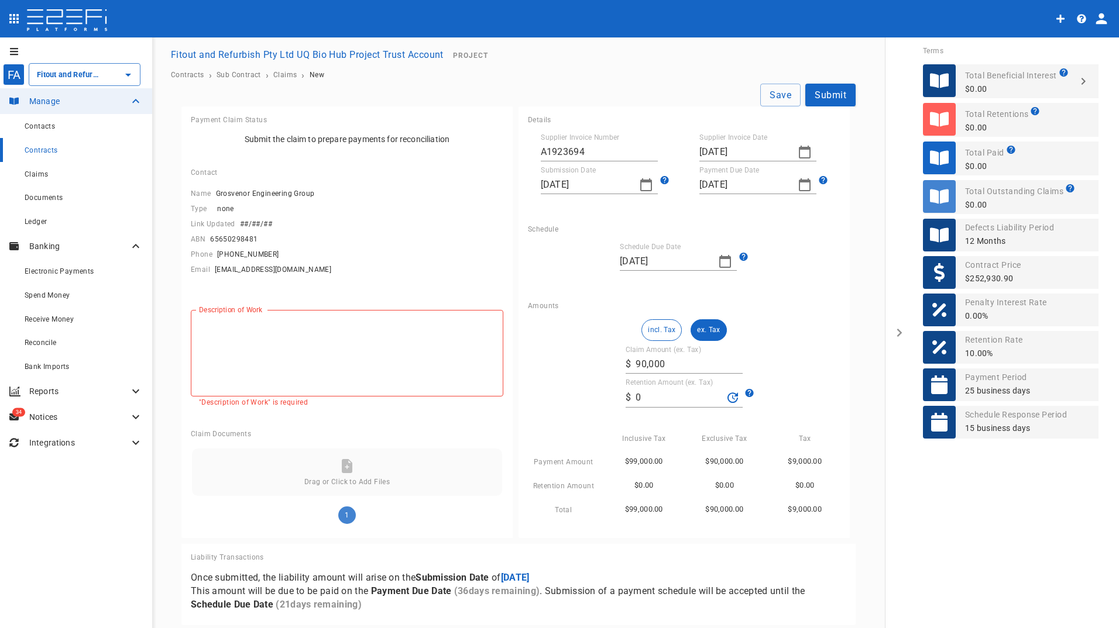
click at [387, 363] on textarea "Description of Work" at bounding box center [347, 353] width 296 height 67
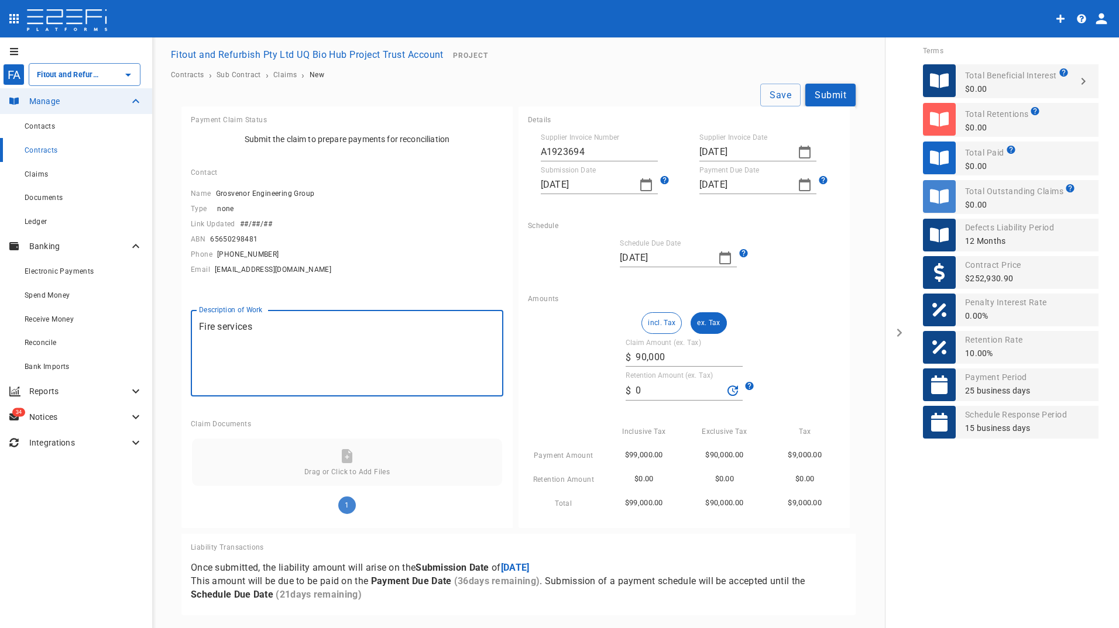
type textarea "Fire services"
click at [833, 92] on button "Submit" at bounding box center [830, 95] width 50 height 23
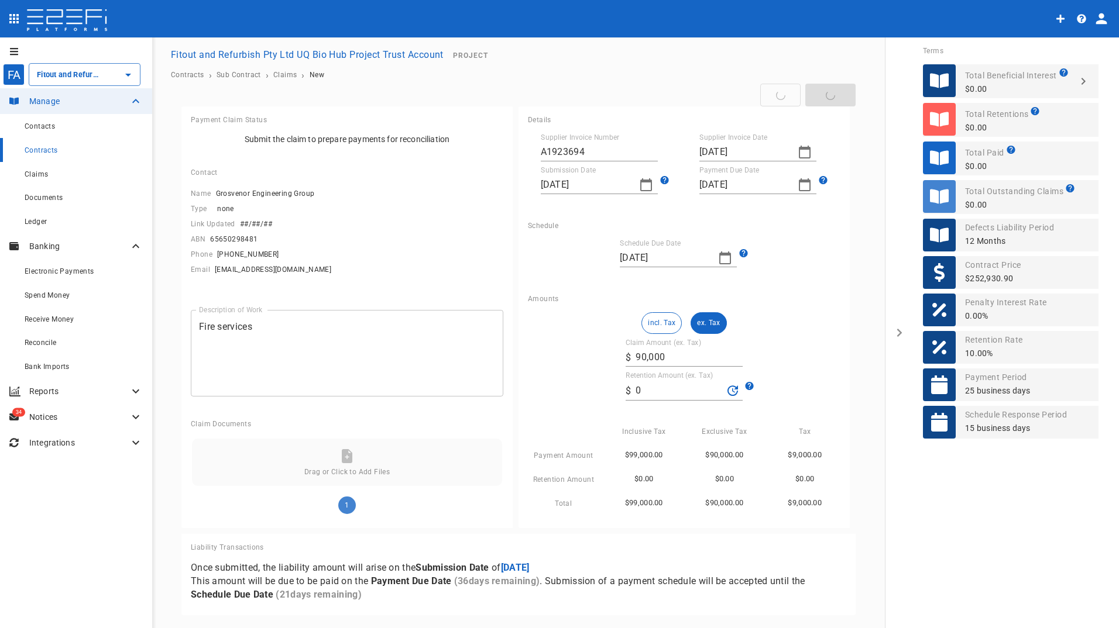
type input "[DATE]"
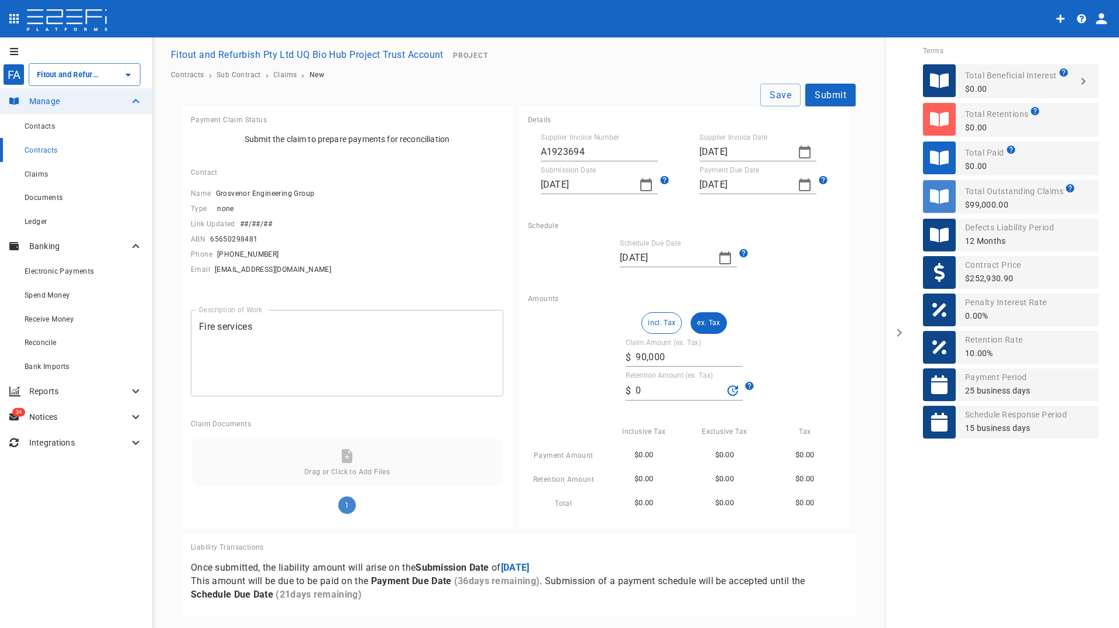
scroll to position [0, 0]
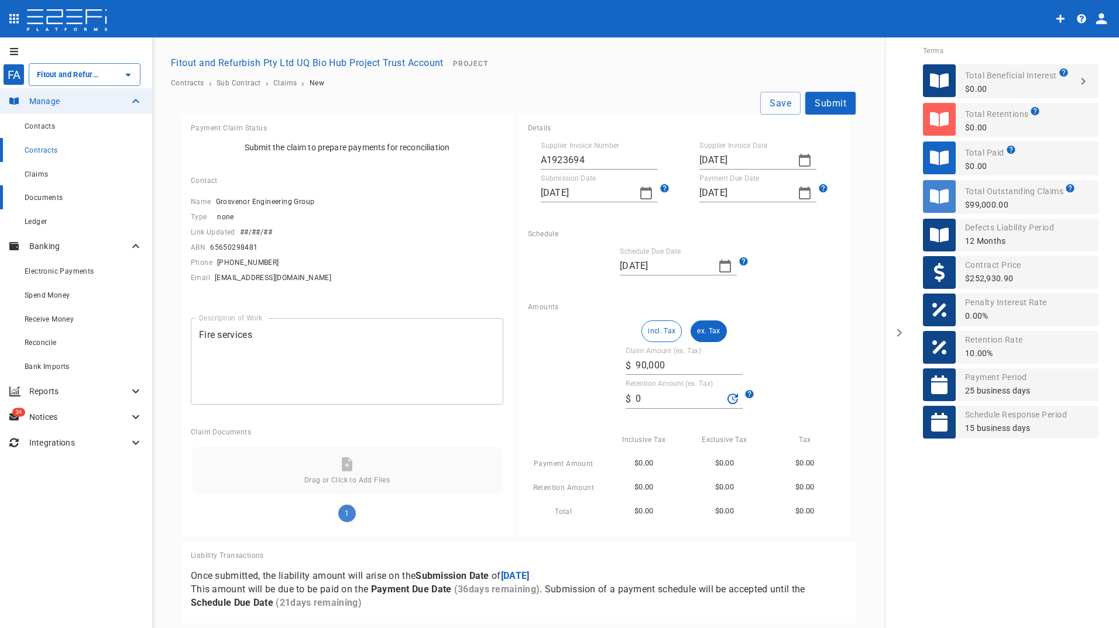
type input "[DATE]"
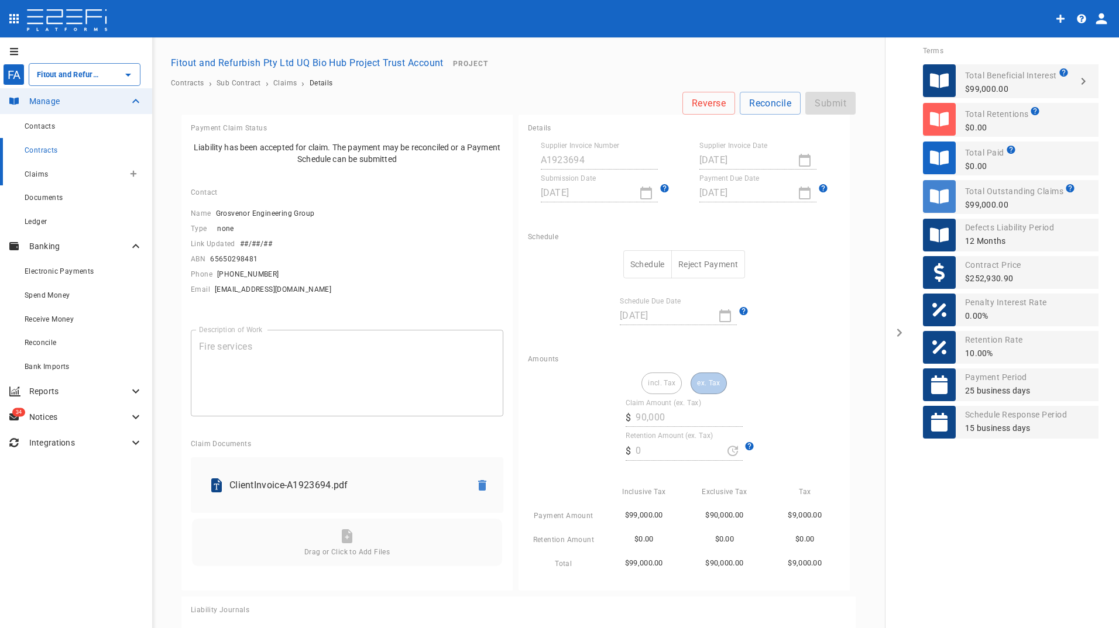
click at [38, 175] on span "Claims" at bounding box center [36, 174] width 23 height 8
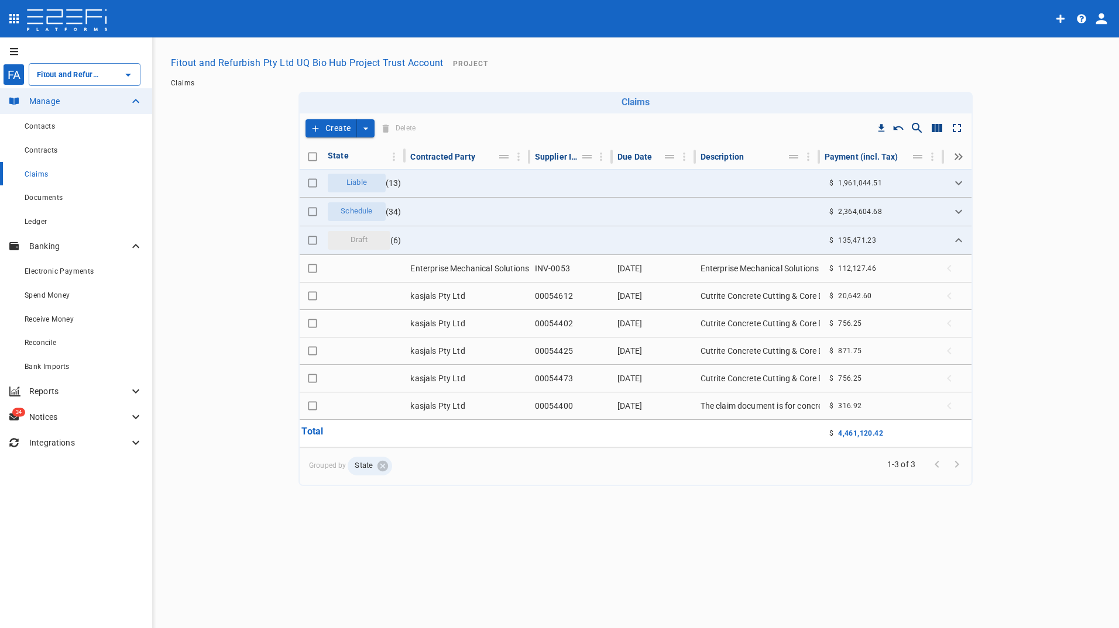
click at [341, 128] on button "Create" at bounding box center [330, 128] width 51 height 18
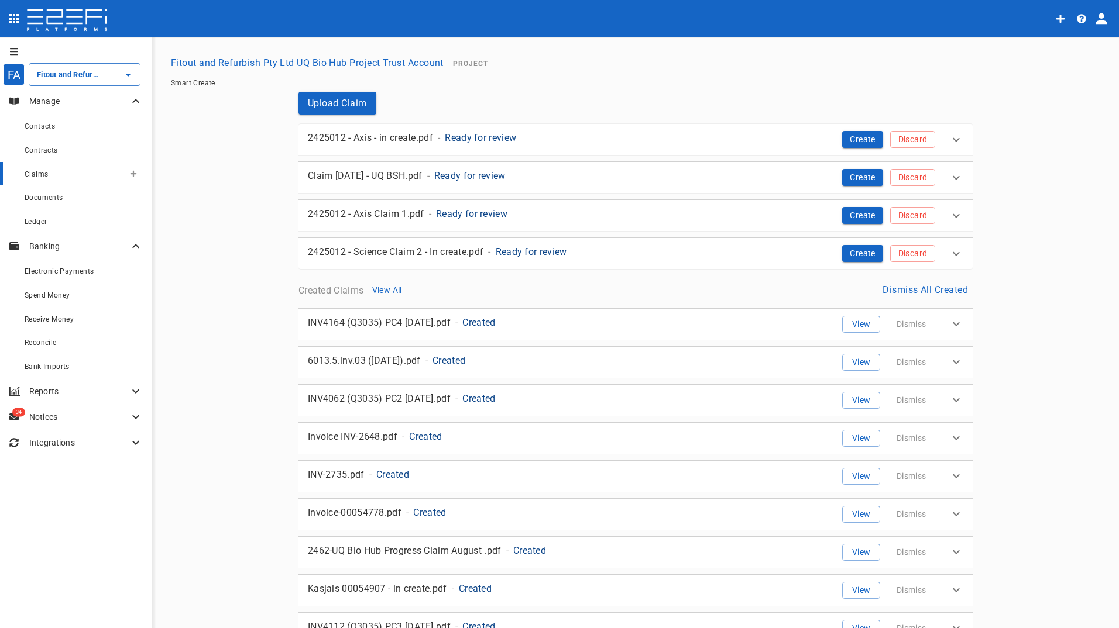
click at [33, 171] on span "Claims" at bounding box center [36, 174] width 23 height 8
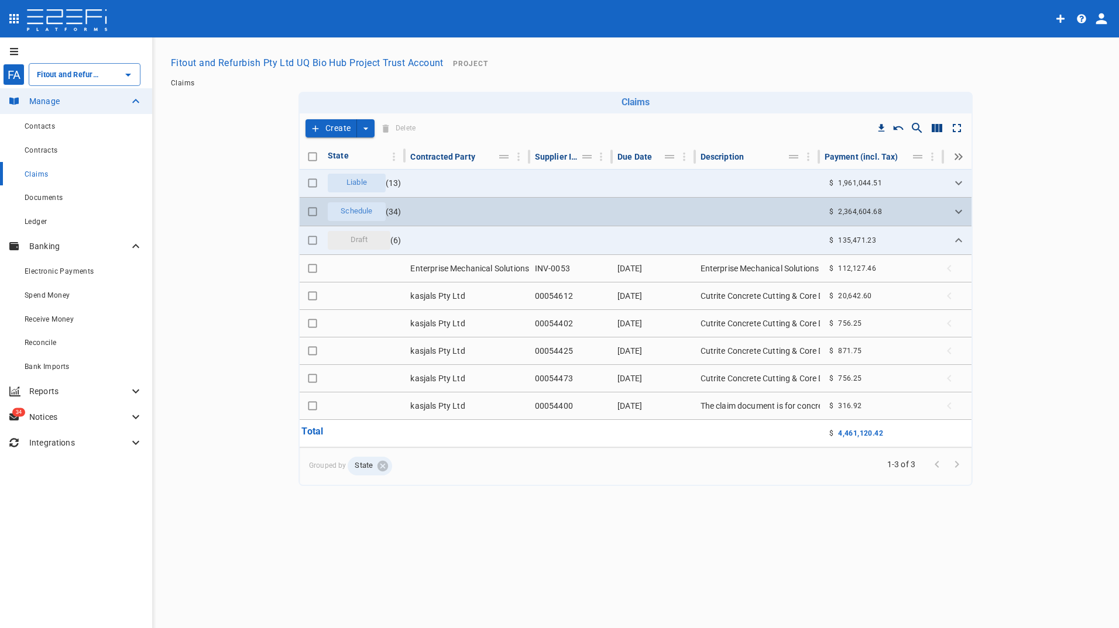
click at [360, 211] on span "Schedule" at bounding box center [357, 211] width 46 height 11
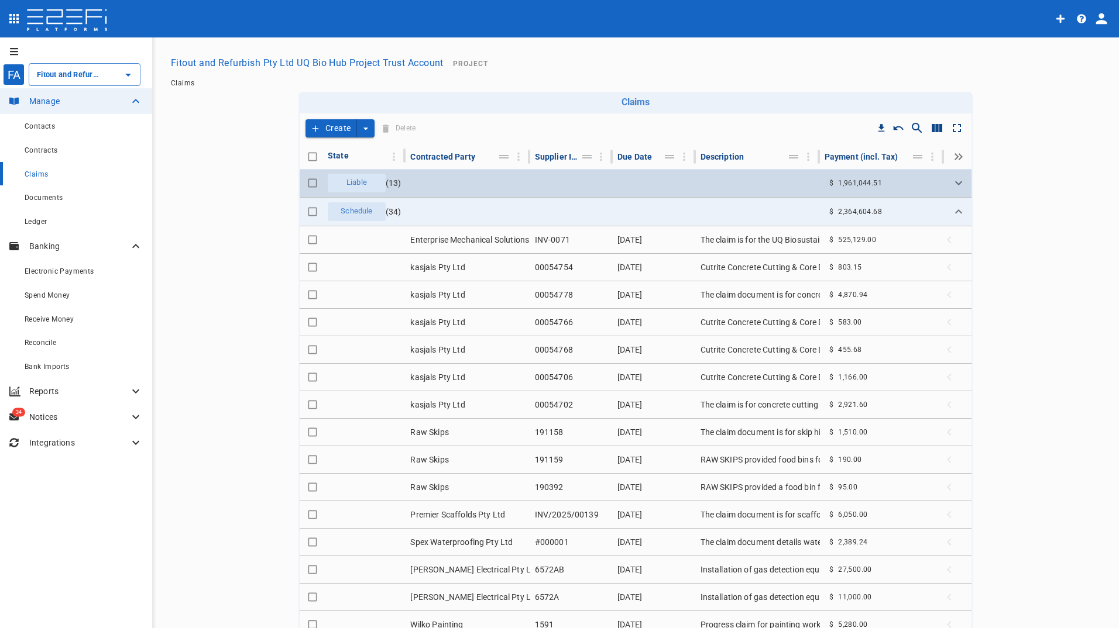
click at [358, 178] on span "Liable" at bounding box center [356, 182] width 35 height 11
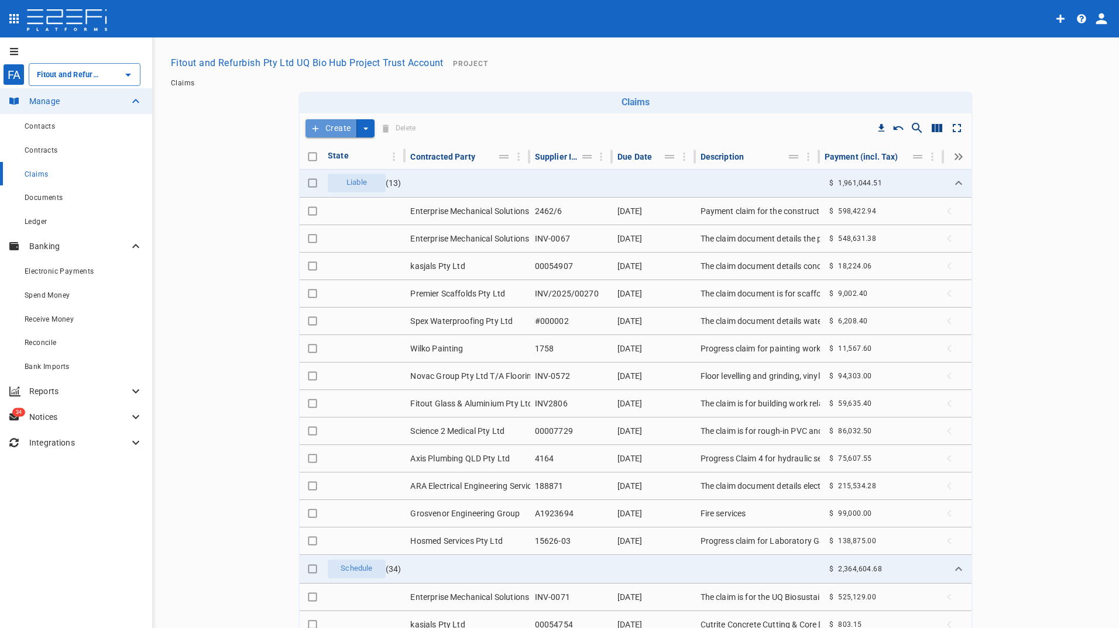
click at [328, 127] on button "Create" at bounding box center [330, 128] width 51 height 18
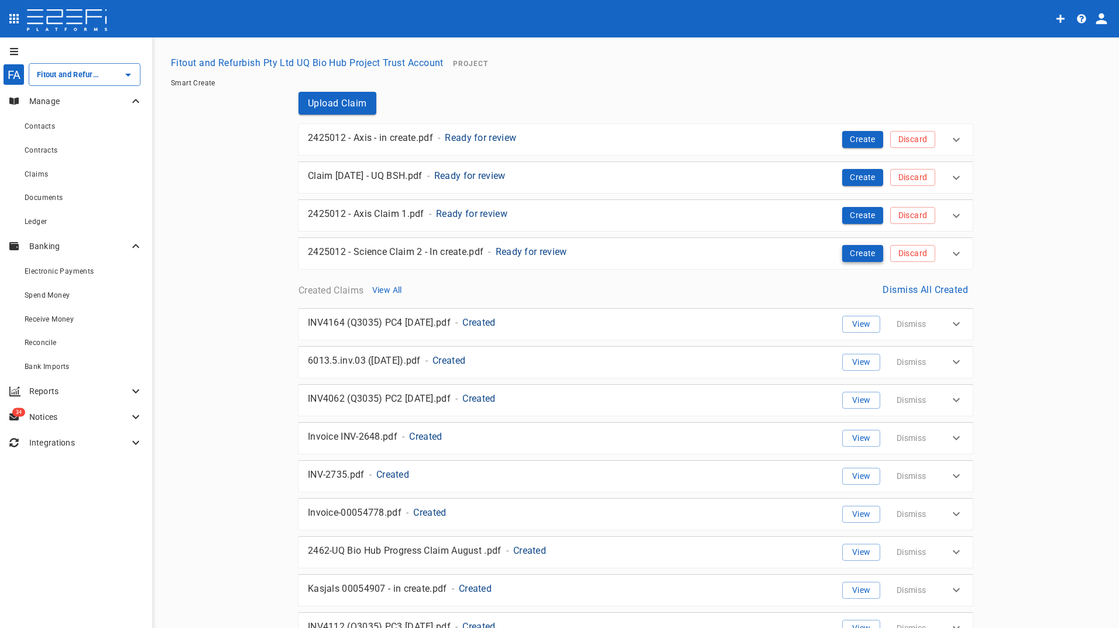
click at [855, 250] on button "Create" at bounding box center [862, 253] width 41 height 17
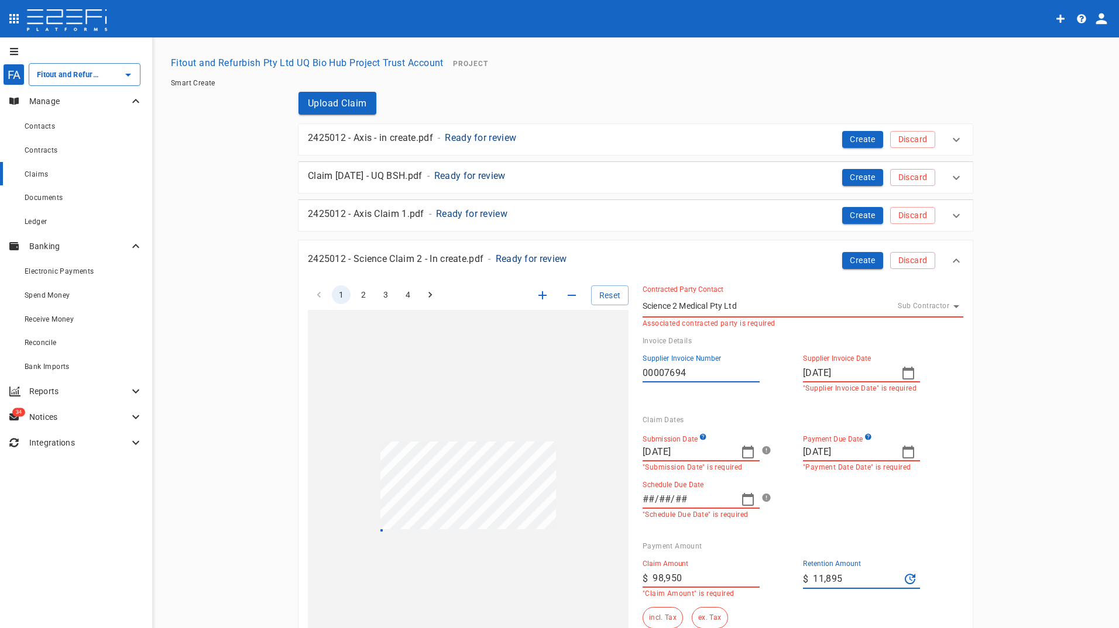
type input "[DATE]"
click at [876, 374] on input "[DATE]" at bounding box center [847, 373] width 89 height 19
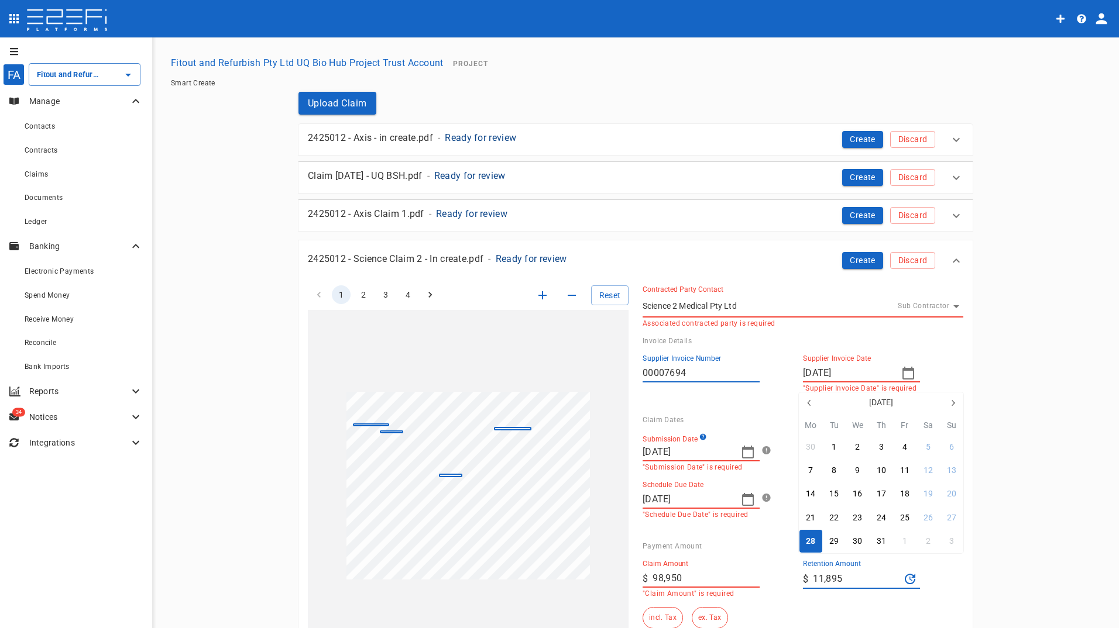
click at [952, 404] on icon "button" at bounding box center [952, 402] width 9 height 9
click at [950, 403] on icon "button" at bounding box center [952, 402] width 9 height 9
click at [830, 448] on button "2" at bounding box center [834, 447] width 23 height 23
type input "[DATE]"
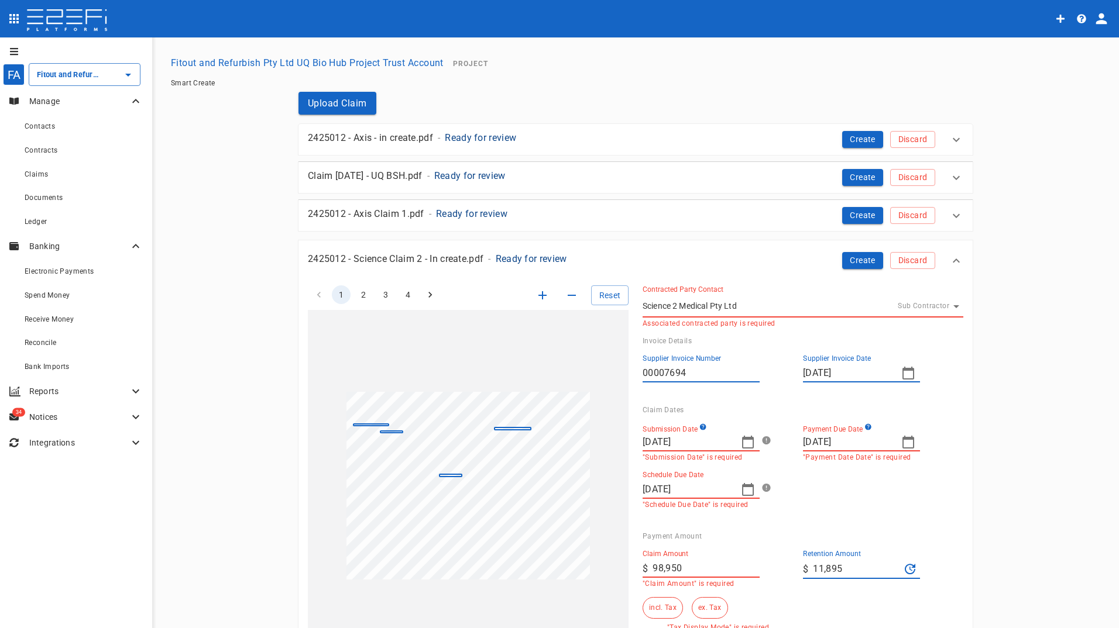
click at [906, 442] on icon "button" at bounding box center [908, 442] width 14 height 14
click at [951, 466] on icon "button" at bounding box center [952, 468] width 9 height 9
click at [835, 607] on div "30" at bounding box center [833, 607] width 9 height 13
type input "[DATE]"
click at [743, 486] on icon "button" at bounding box center [748, 489] width 12 height 13
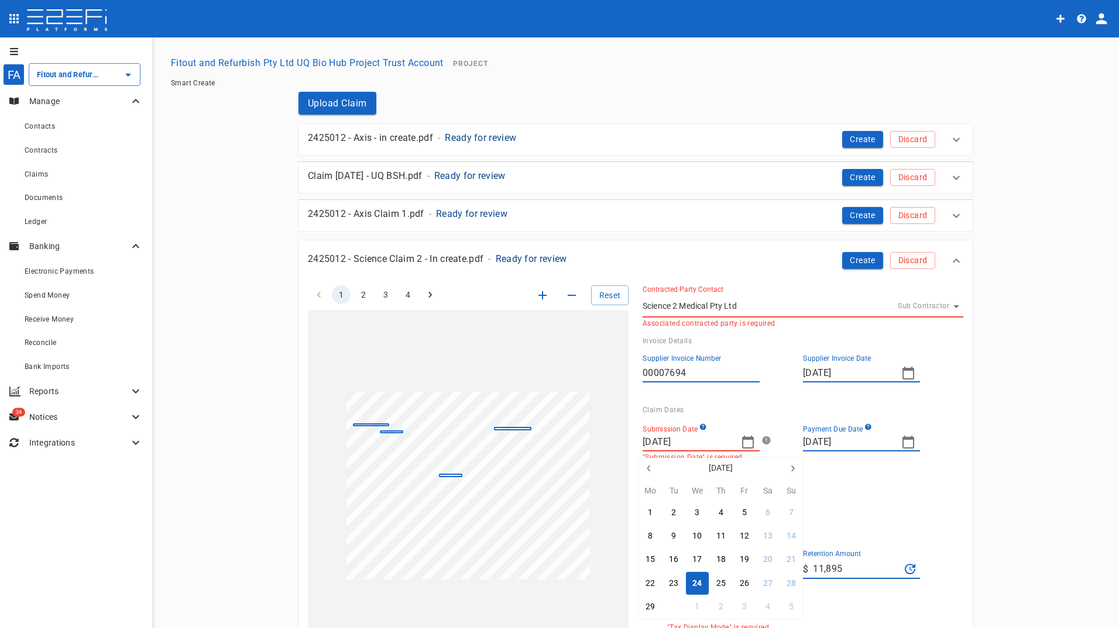
click at [672, 612] on div "30" at bounding box center [673, 607] width 9 height 13
type input "[DATE]"
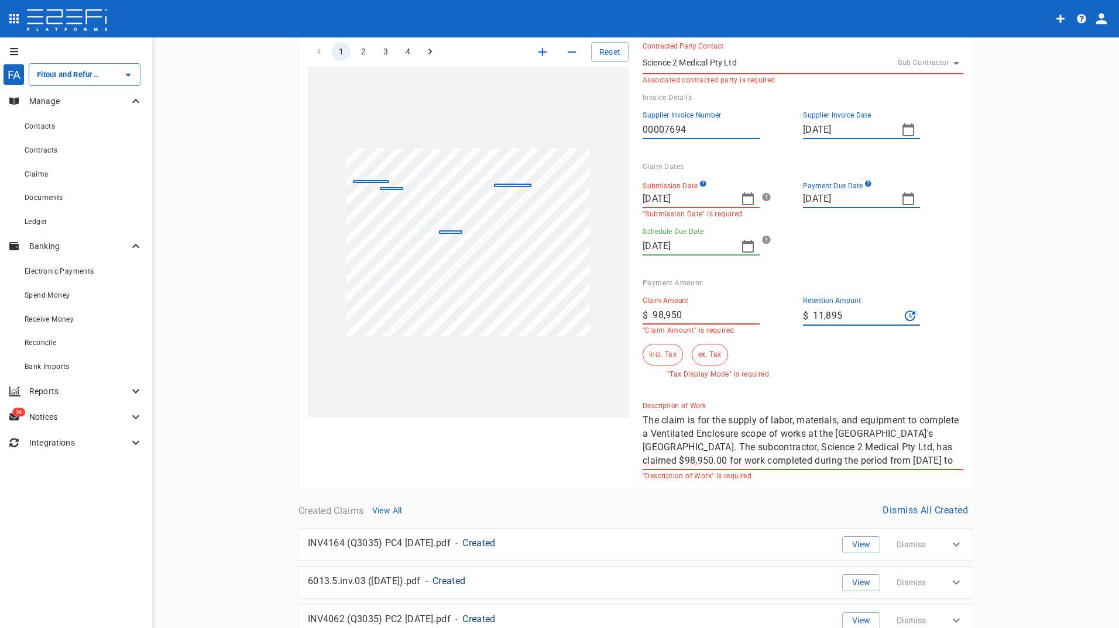
scroll to position [234, 0]
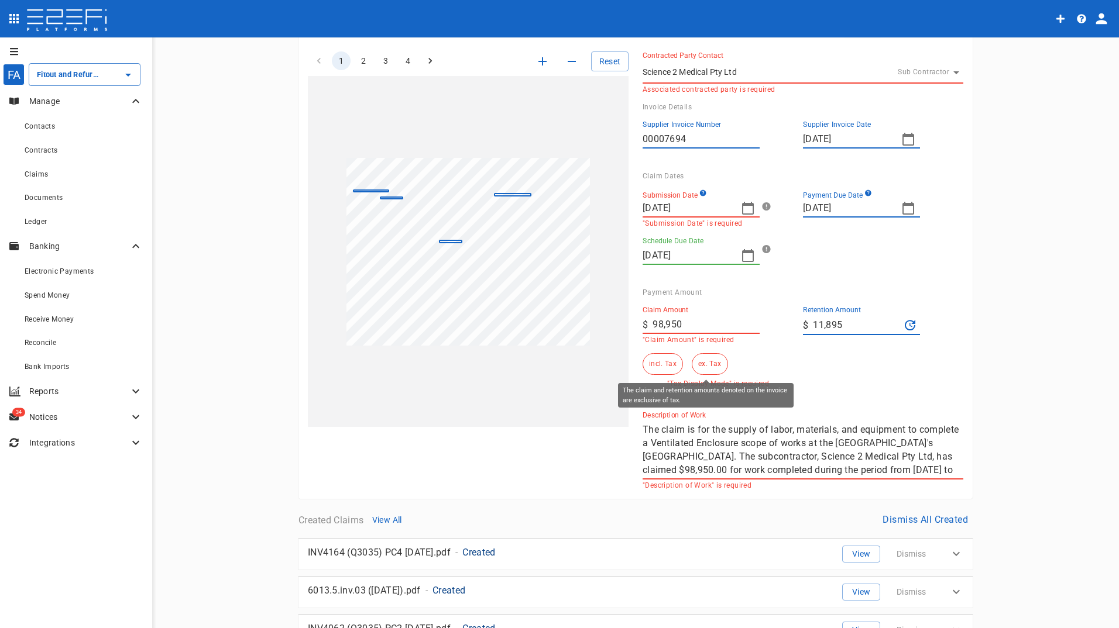
click at [705, 362] on button "ex. Tax" at bounding box center [710, 364] width 36 height 22
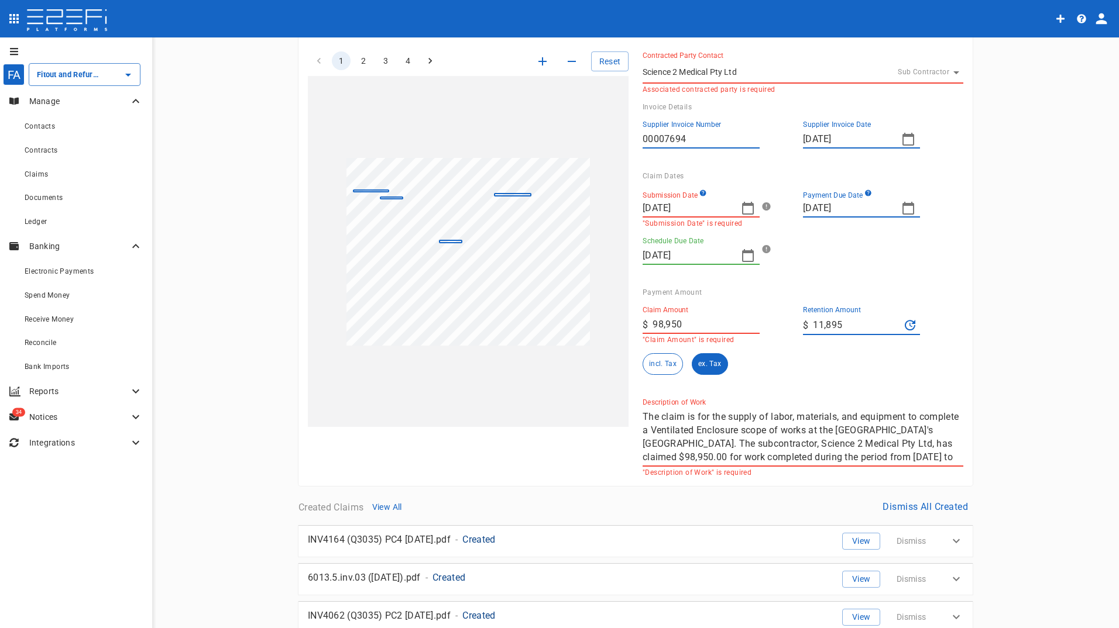
drag, startPoint x: 680, startPoint y: 322, endPoint x: 590, endPoint y: 314, distance: 90.5
click at [609, 316] on div "1 2 3 4 Reset SupplierInvoiceNumber: 00007694 SupplierName: Science 2 Medical P…" at bounding box center [628, 256] width 669 height 439
type input "78,211.36"
click at [846, 322] on input "11,895" at bounding box center [856, 325] width 87 height 19
drag, startPoint x: 848, startPoint y: 322, endPoint x: 766, endPoint y: 311, distance: 82.7
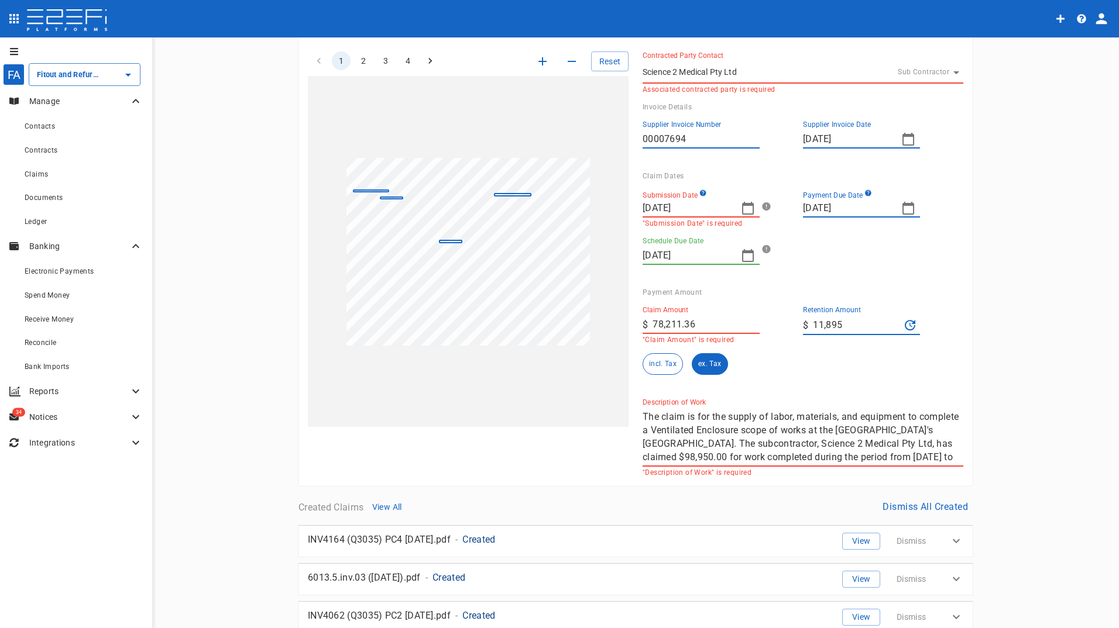
click at [776, 325] on div "Claim Amount ​ $ 78,211.36 "Claim Amount" is required Retention Amount ​ $ 11,8…" at bounding box center [793, 336] width 321 height 78
type input "0"
click at [868, 376] on div "Claim Amount ​ $ 78,211.36 "Claim Amount" is required Retention Amount ​ $ 0 in…" at bounding box center [797, 343] width 311 height 92
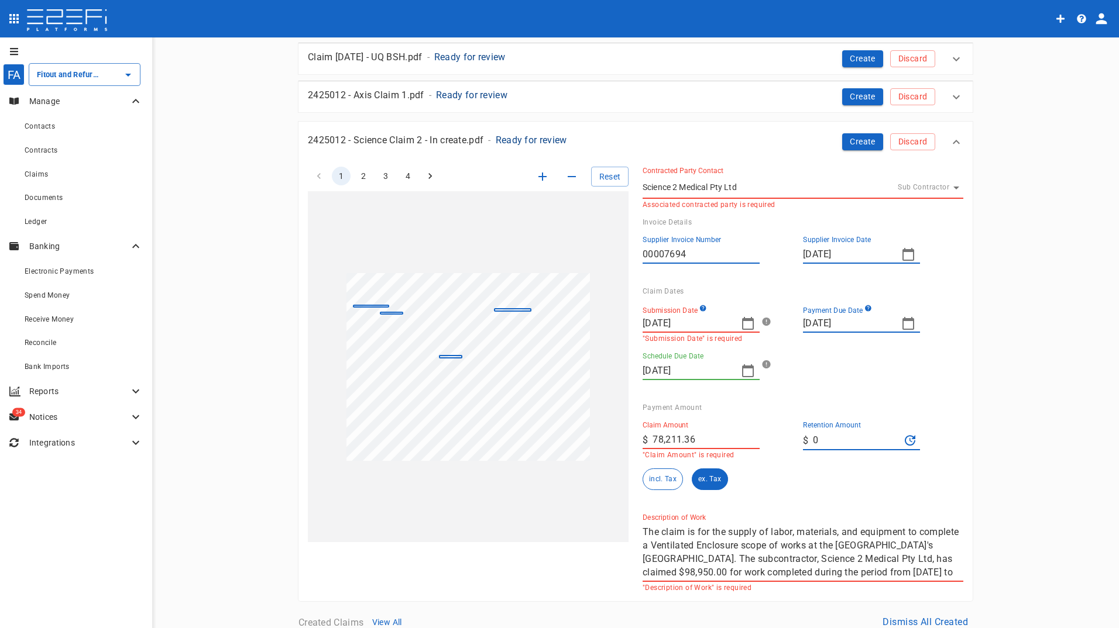
scroll to position [0, 0]
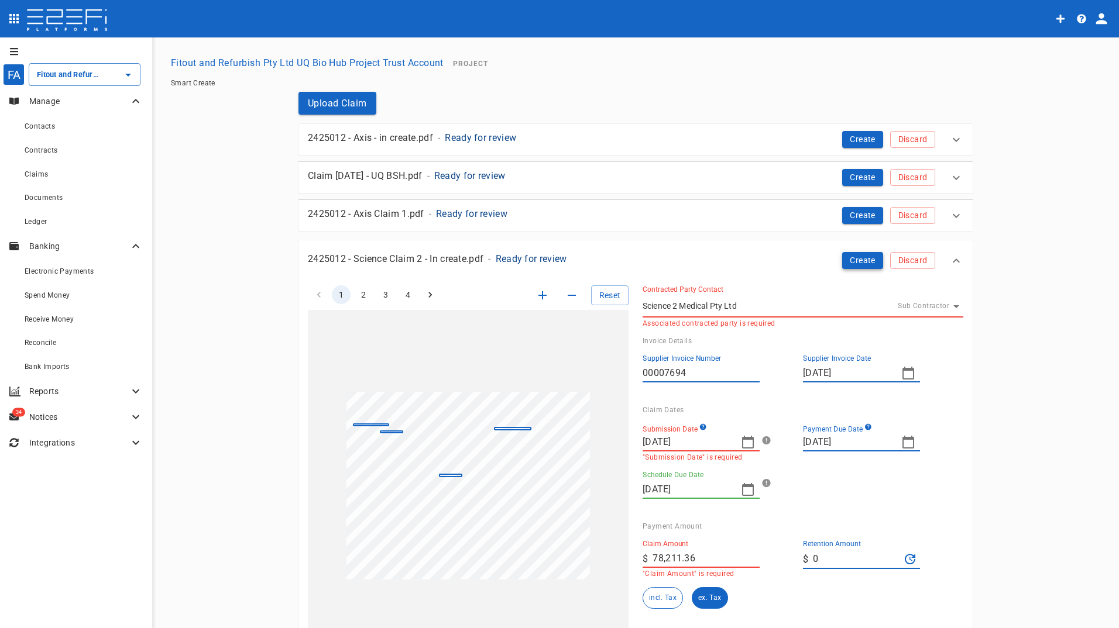
click at [864, 263] on button "Create" at bounding box center [862, 260] width 41 height 17
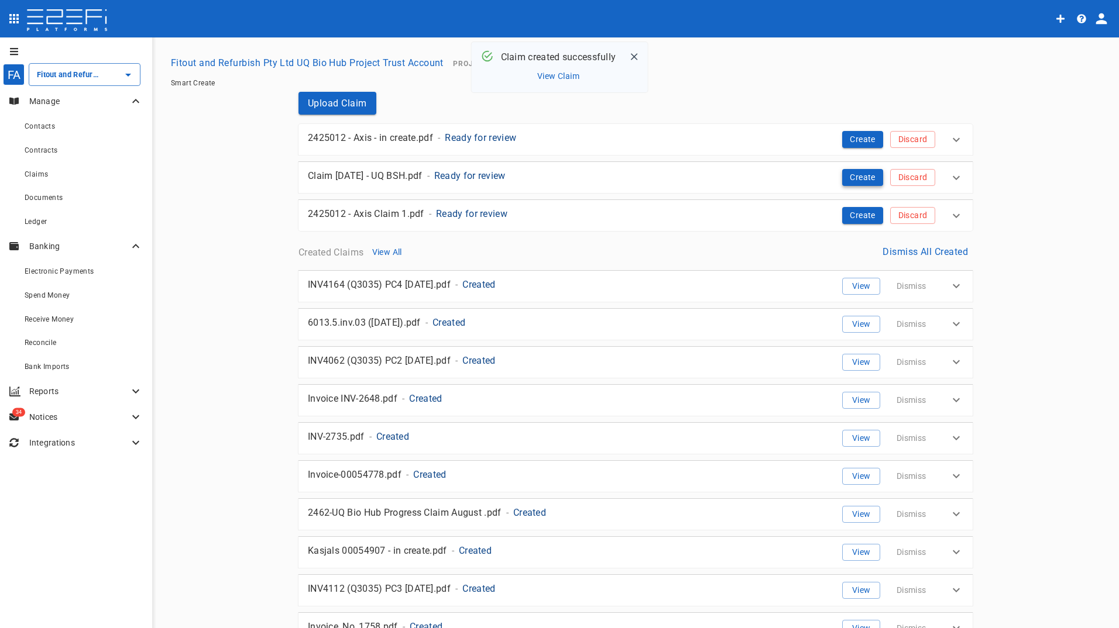
click at [857, 177] on button "Create" at bounding box center [862, 177] width 41 height 17
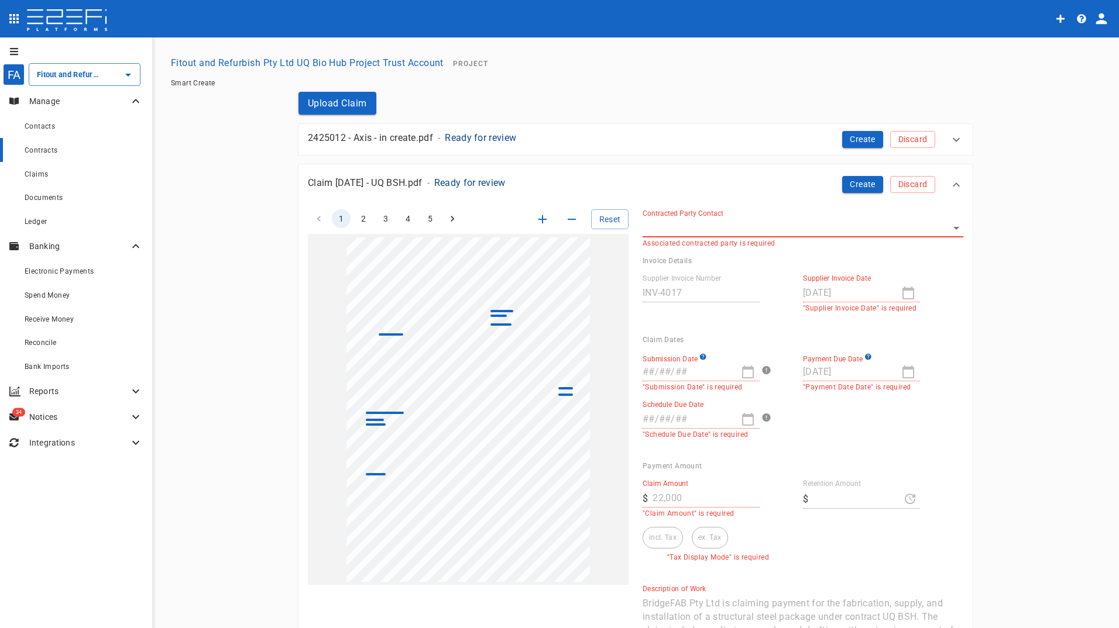
click at [37, 150] on span "Contracts" at bounding box center [41, 150] width 33 height 8
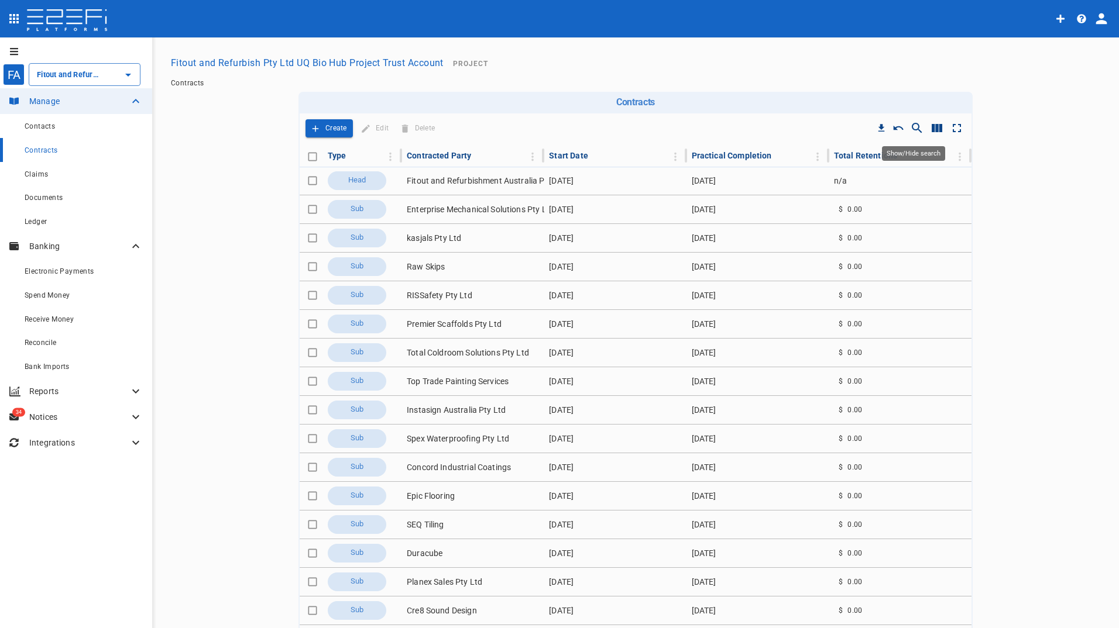
click at [914, 124] on icon "Show/Hide search" at bounding box center [917, 128] width 14 height 14
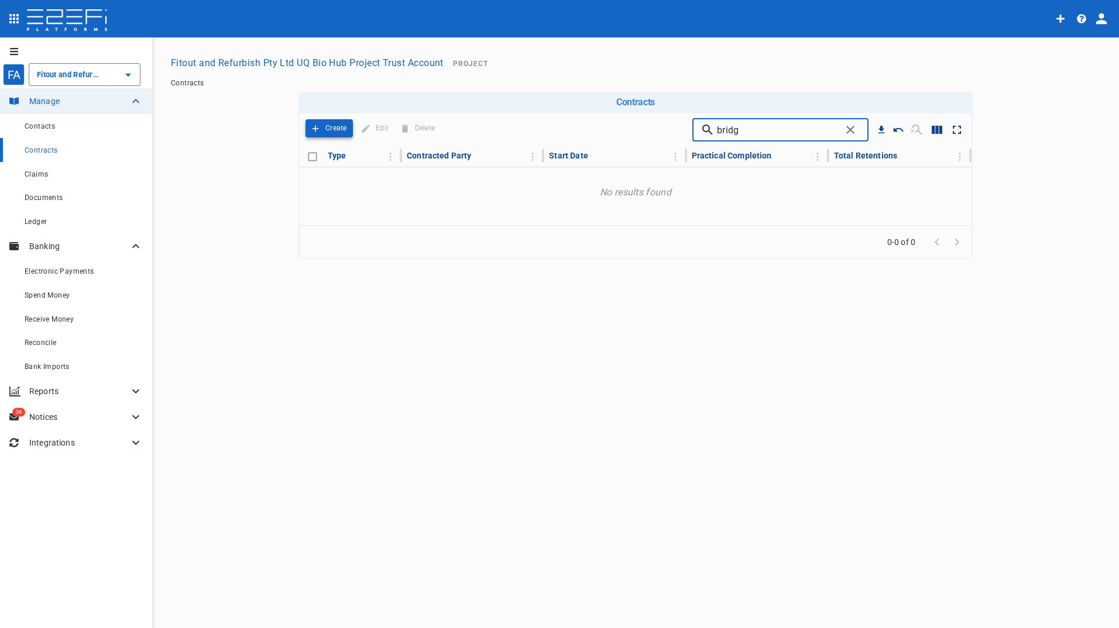
type input "bridg"
click at [336, 133] on p "Create" at bounding box center [336, 128] width 22 height 13
